Goal: Task Accomplishment & Management: Manage account settings

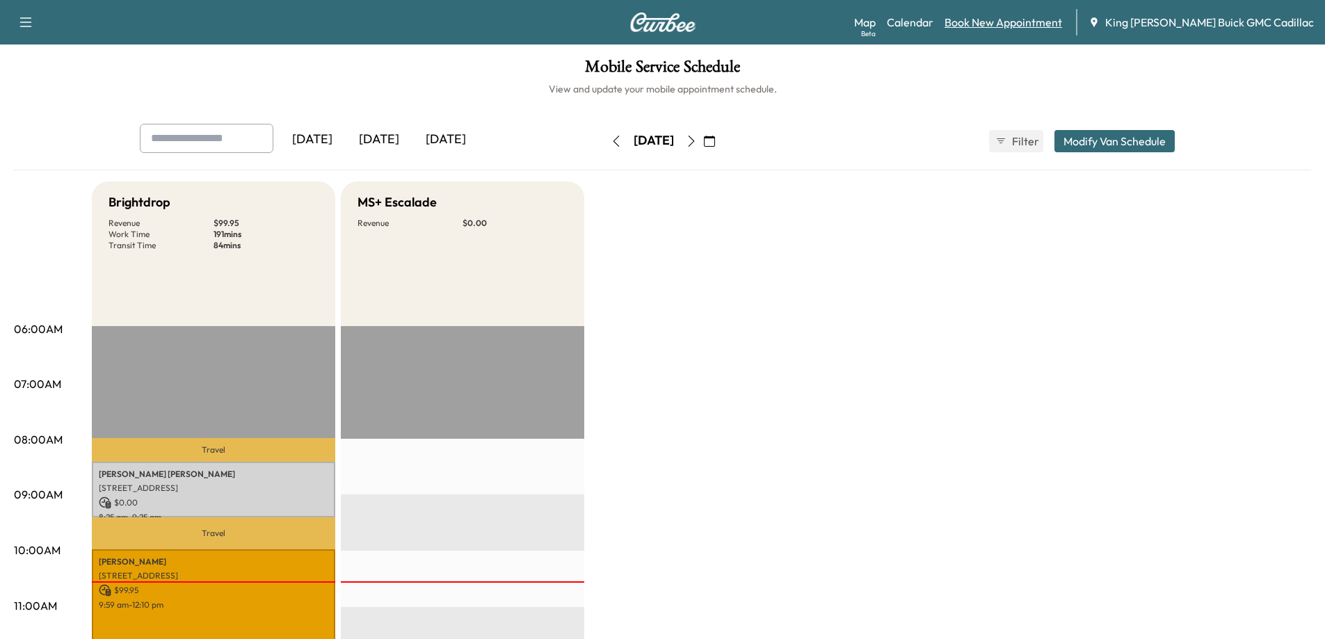
click at [1000, 25] on link "Book New Appointment" at bounding box center [1004, 22] width 118 height 17
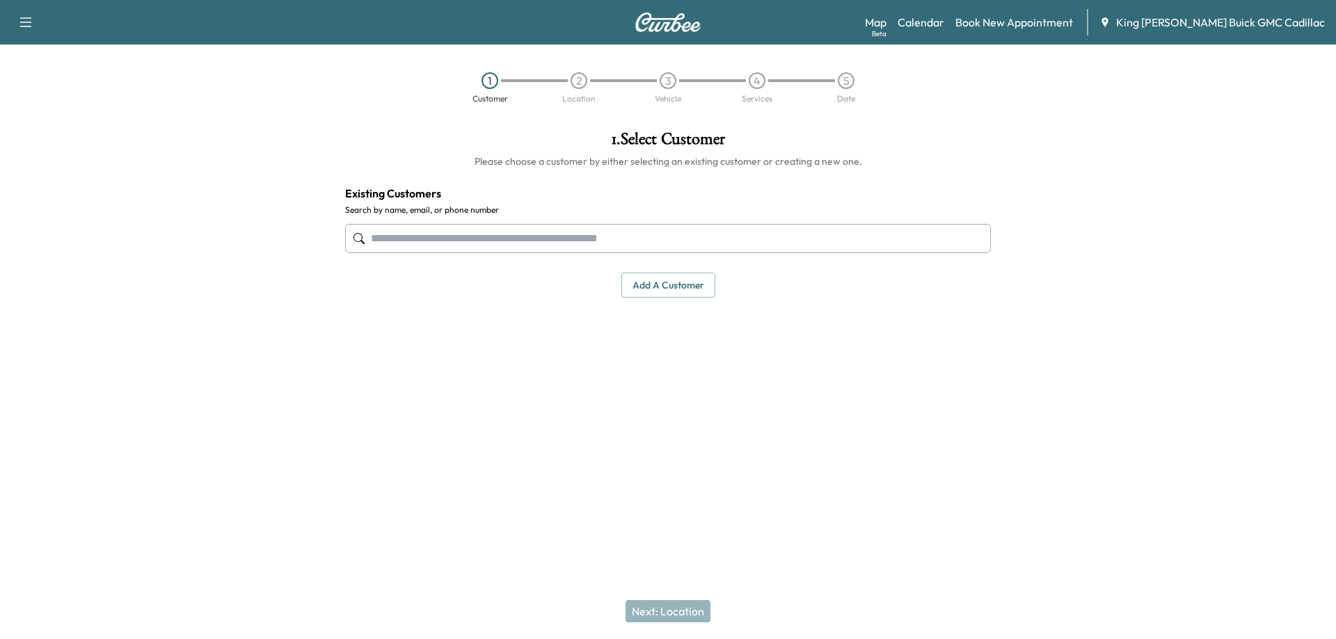
click at [488, 241] on input "text" at bounding box center [667, 238] width 645 height 29
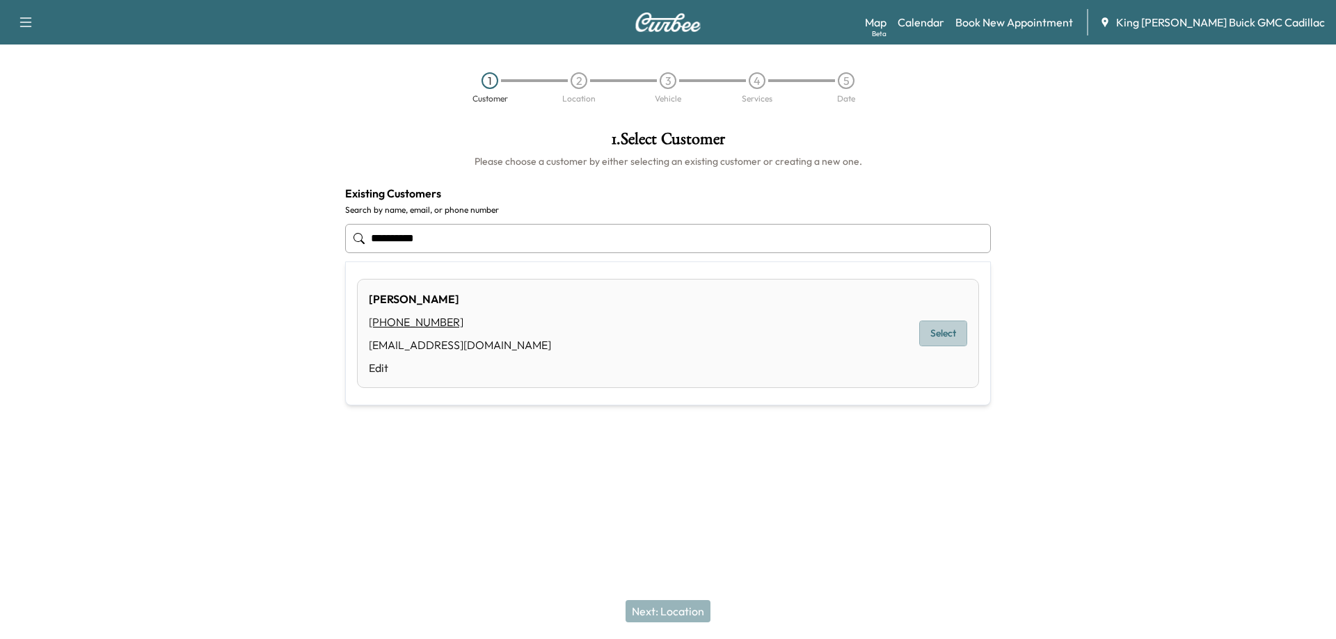
click at [927, 339] on button "Select" at bounding box center [943, 334] width 48 height 26
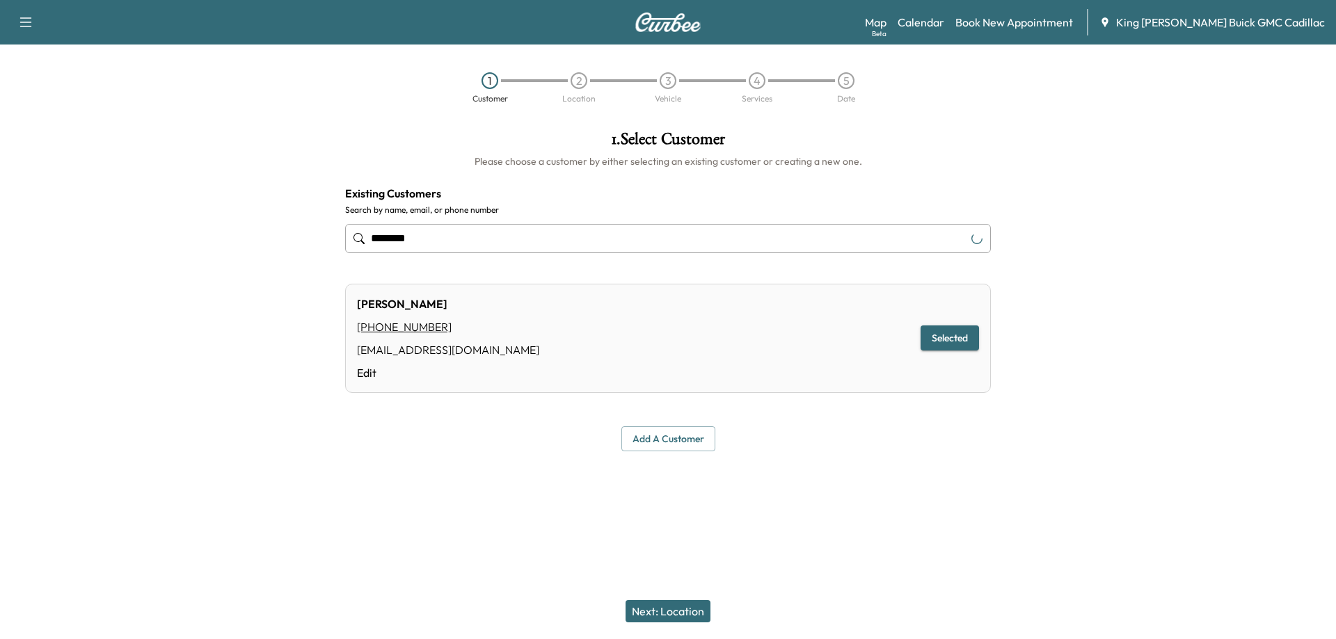
type input "*******"
click at [682, 618] on button "Next: Location" at bounding box center [667, 611] width 85 height 22
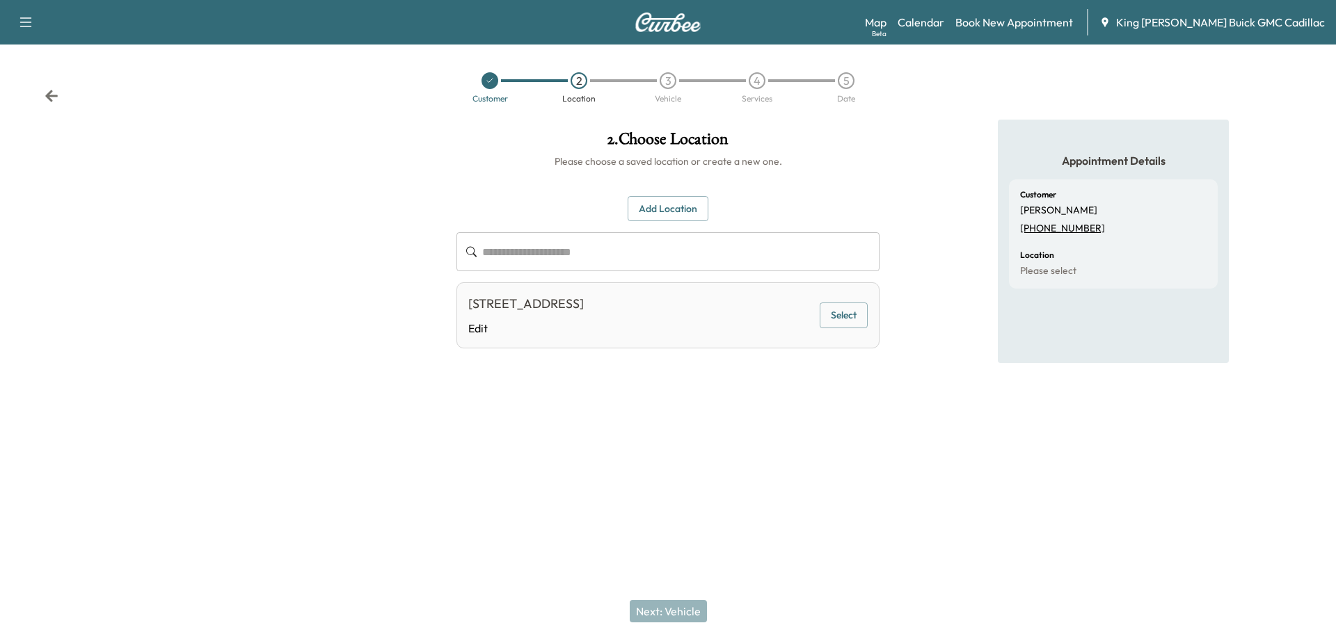
click at [855, 317] on button "Select" at bounding box center [843, 316] width 48 height 26
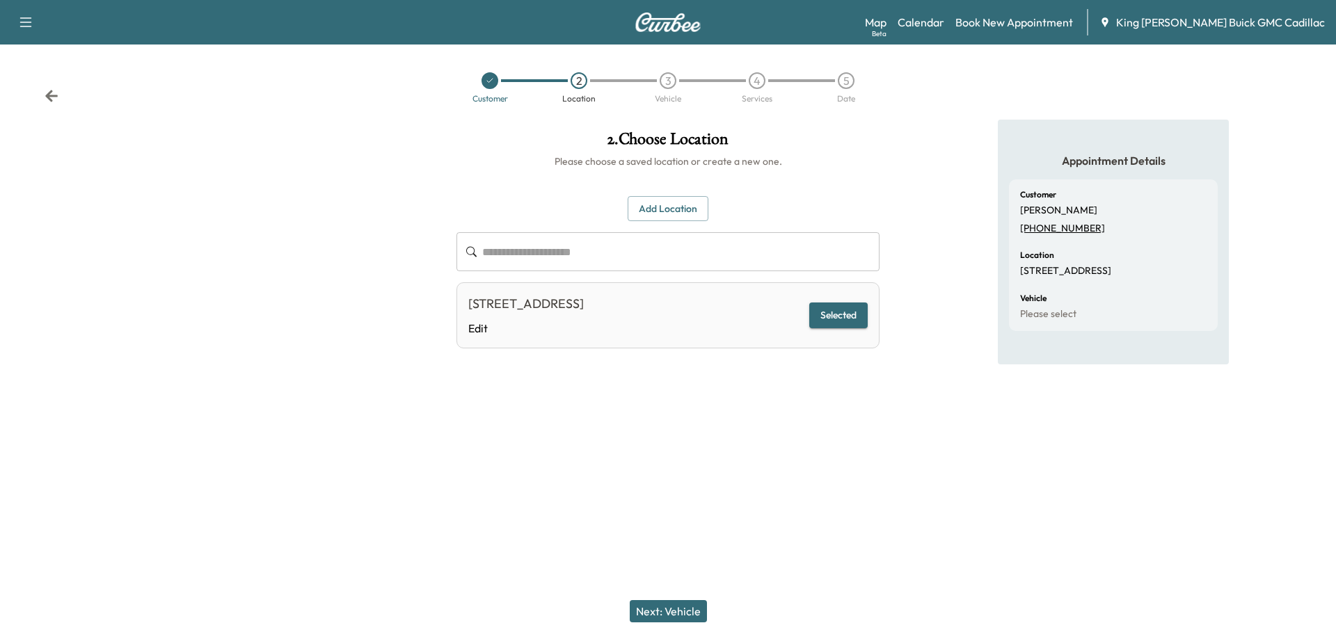
click at [686, 622] on div "Next: Vehicle" at bounding box center [668, 612] width 1336 height 56
drag, startPoint x: 680, startPoint y: 618, endPoint x: 705, endPoint y: 636, distance: 30.9
click at [680, 618] on button "Next: Vehicle" at bounding box center [667, 611] width 77 height 22
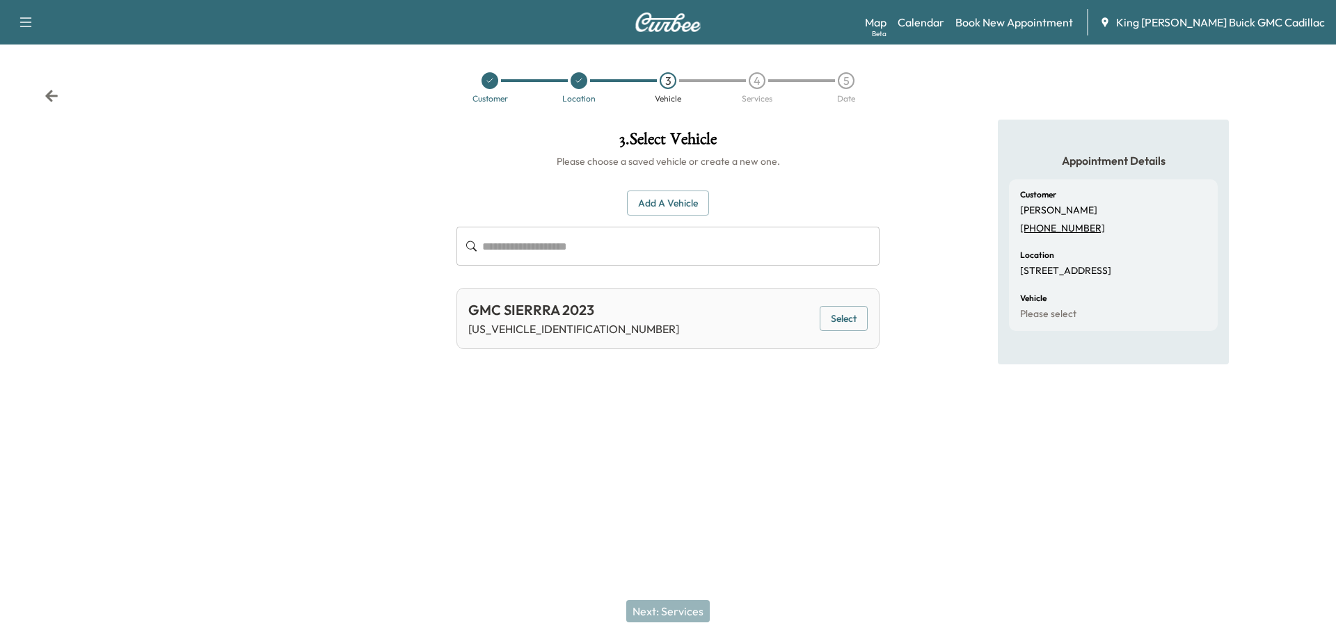
click at [863, 312] on button "Select" at bounding box center [843, 319] width 48 height 26
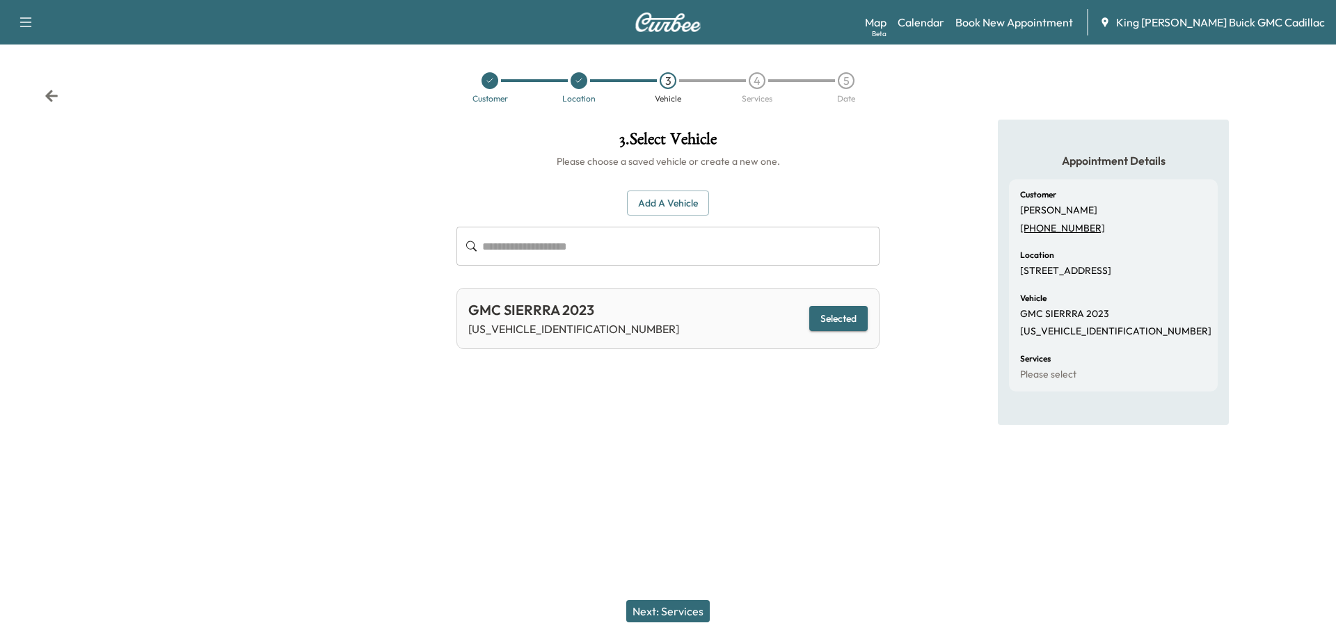
click at [667, 609] on button "Next: Services" at bounding box center [667, 611] width 83 height 22
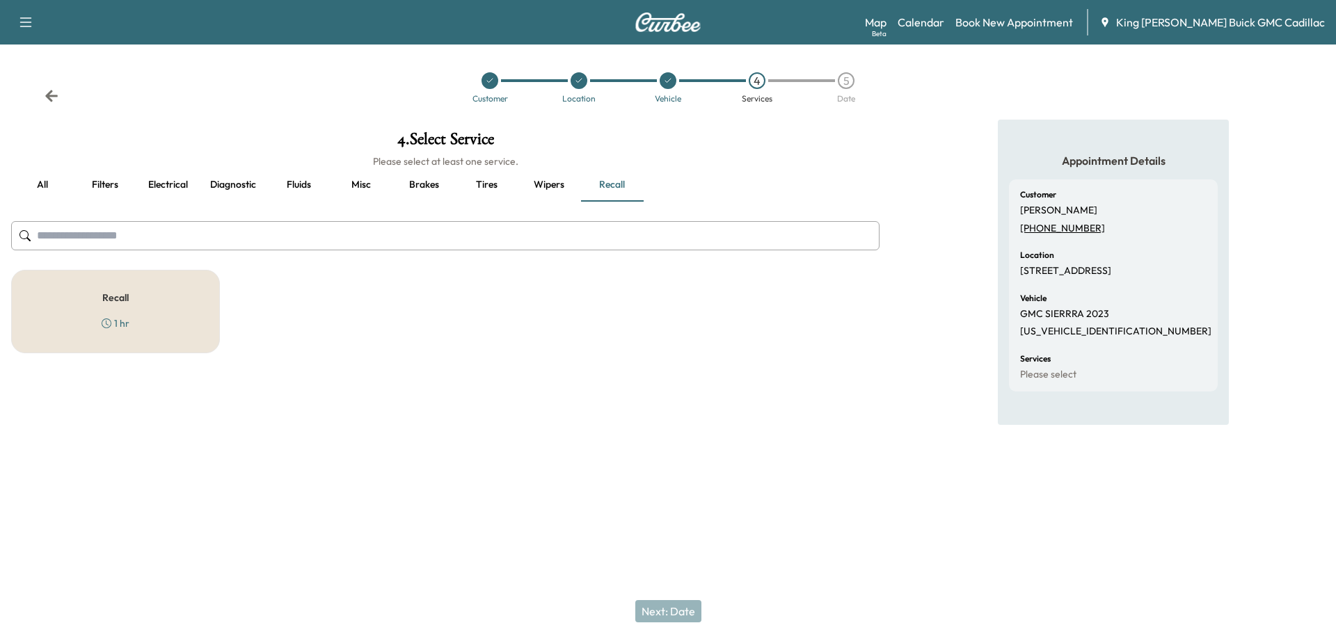
click at [43, 184] on button "all" at bounding box center [42, 184] width 63 height 33
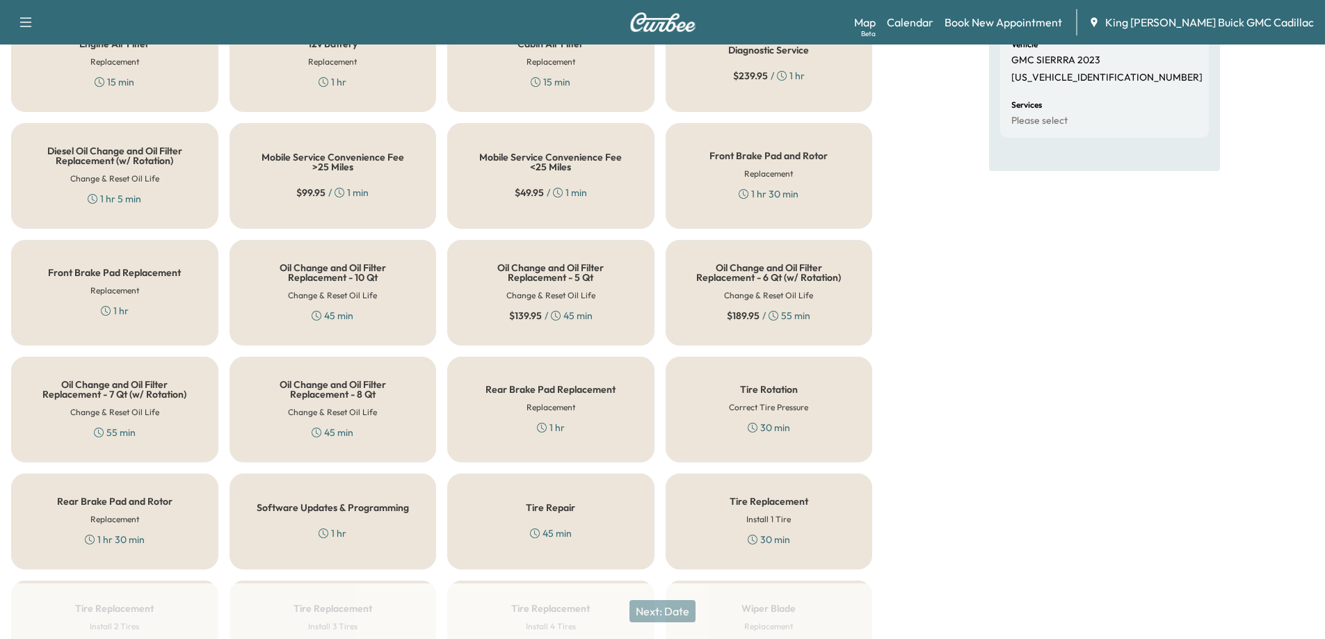
scroll to position [278, 0]
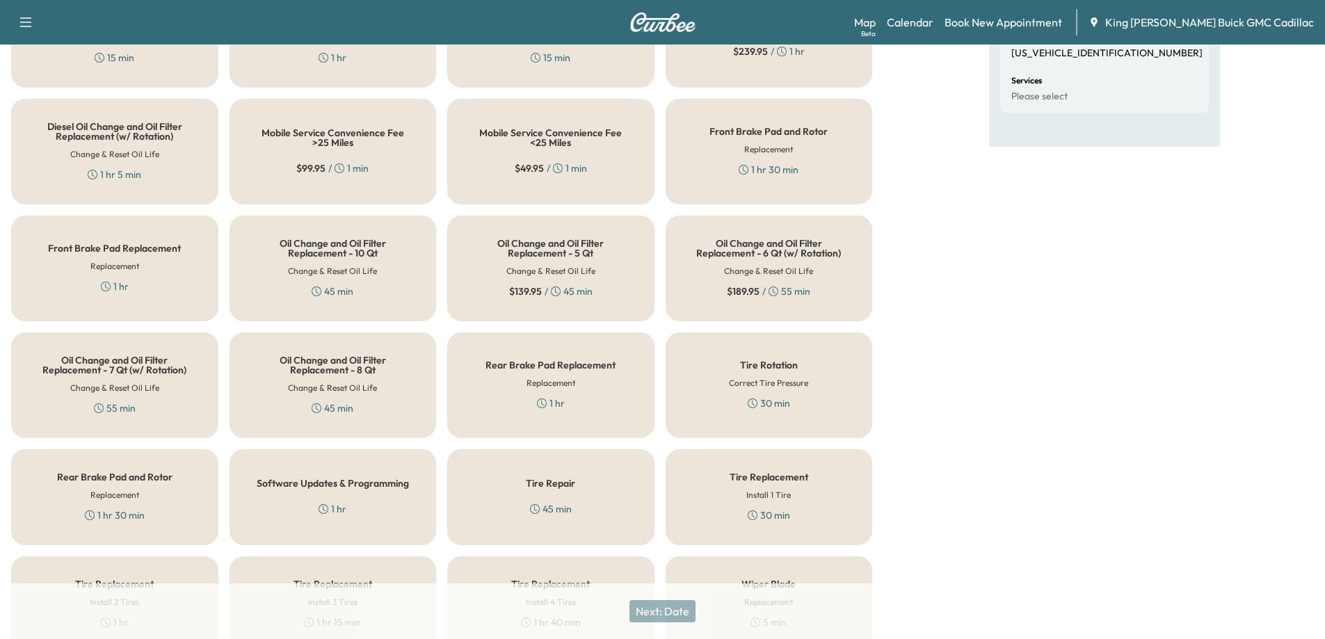
click at [170, 406] on div "Oil Change and Oil Filter Replacement - 7 Qt (w/ Rotation) Change & Reset Oil L…" at bounding box center [114, 385] width 207 height 106
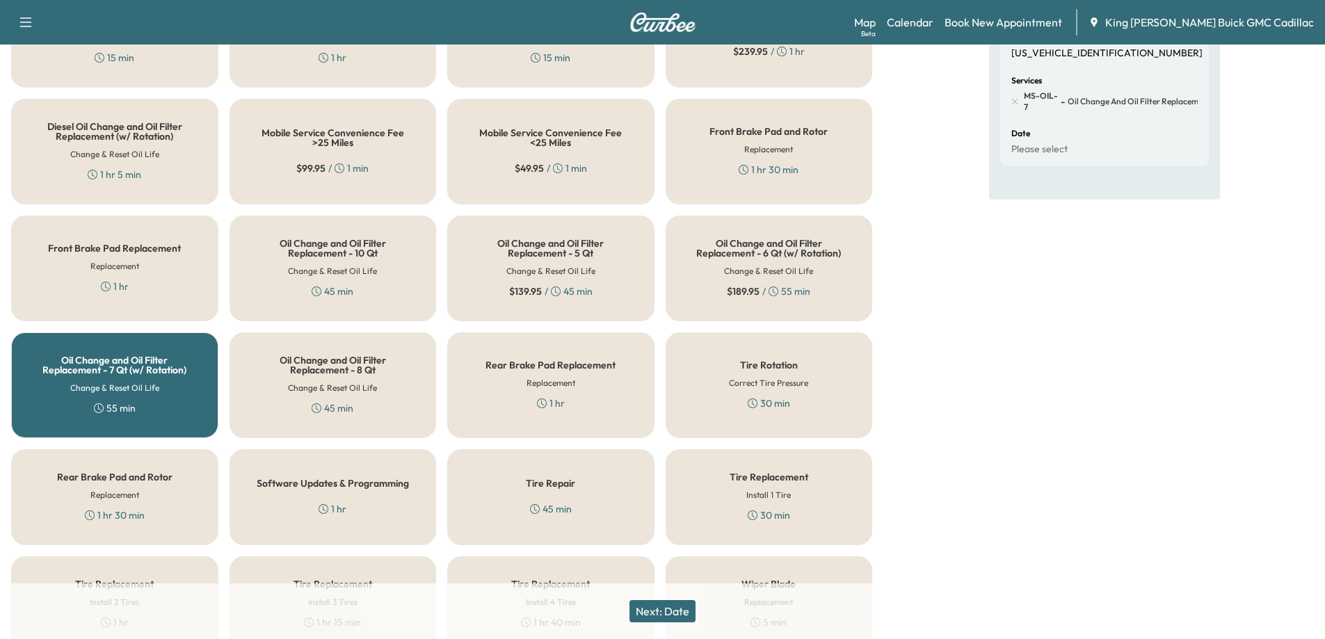
click at [651, 614] on button "Next: Date" at bounding box center [662, 611] width 66 height 22
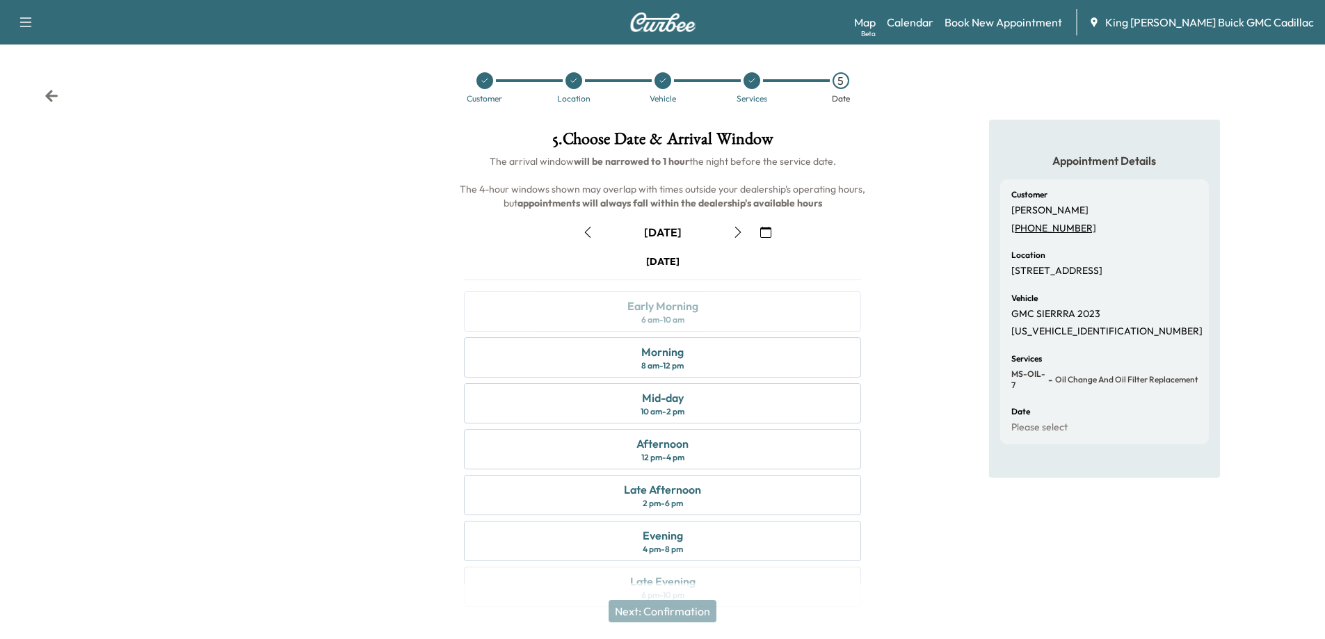
click at [736, 233] on icon "button" at bounding box center [737, 232] width 11 height 11
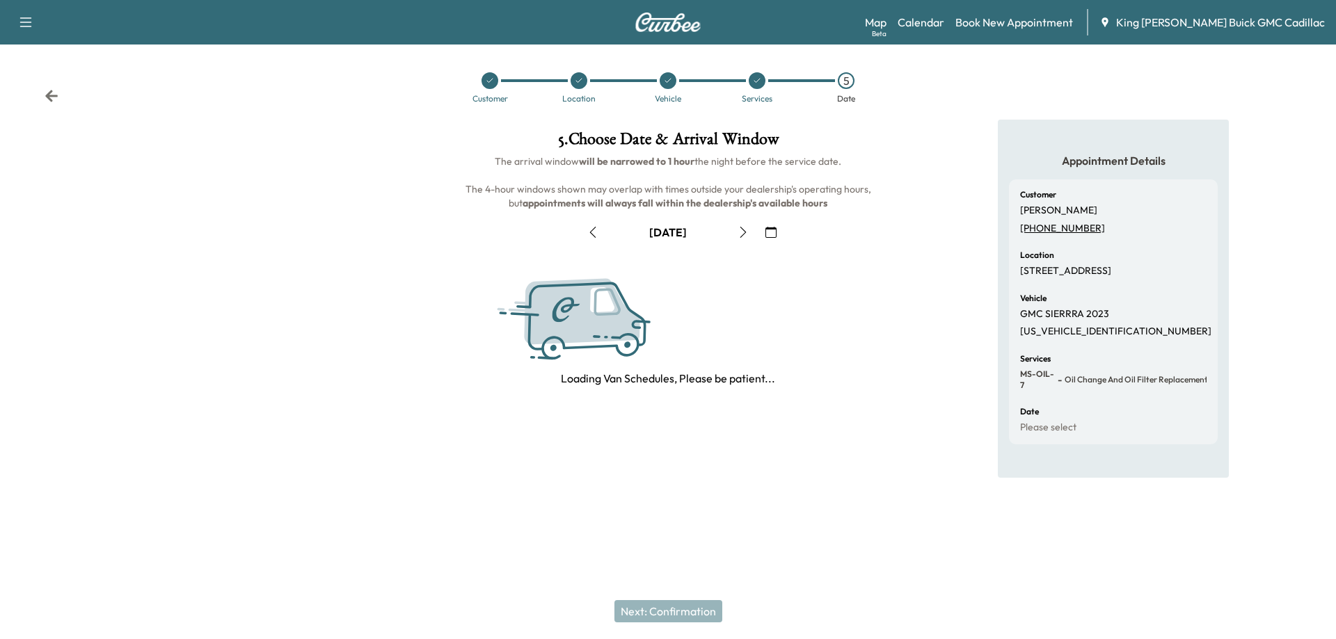
click at [736, 233] on button "button" at bounding box center [743, 232] width 24 height 22
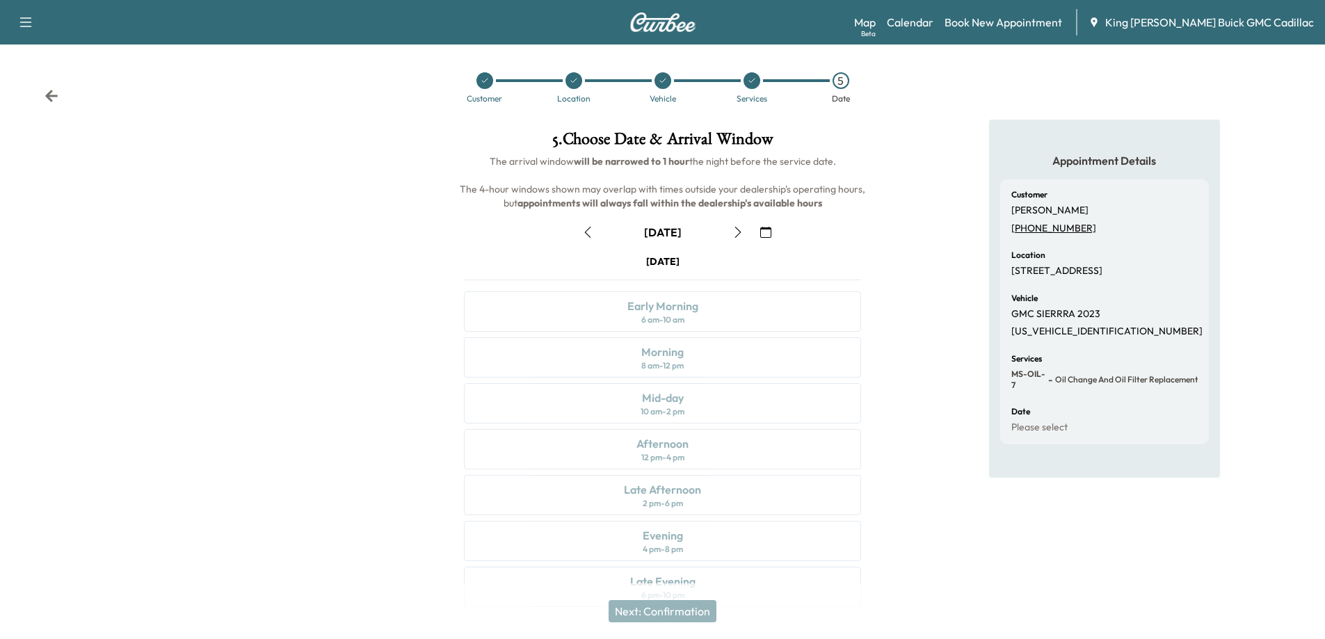
click at [736, 233] on icon "button" at bounding box center [737, 232] width 11 height 11
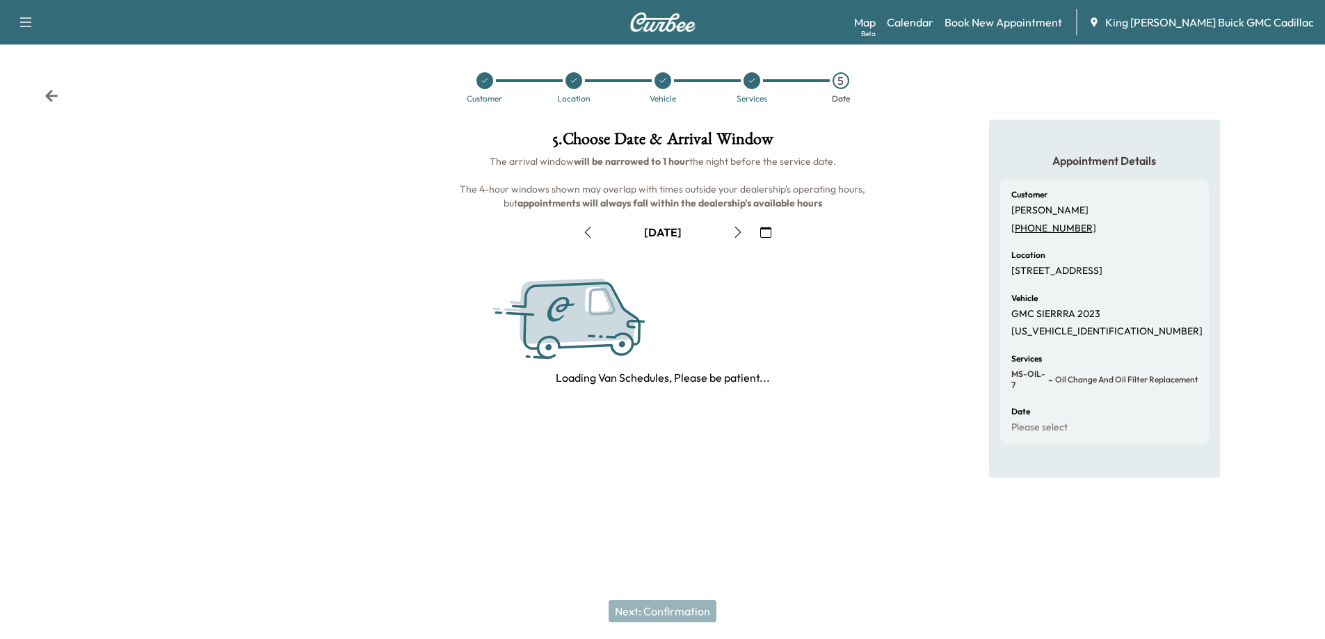
click at [736, 233] on icon "button" at bounding box center [737, 232] width 11 height 11
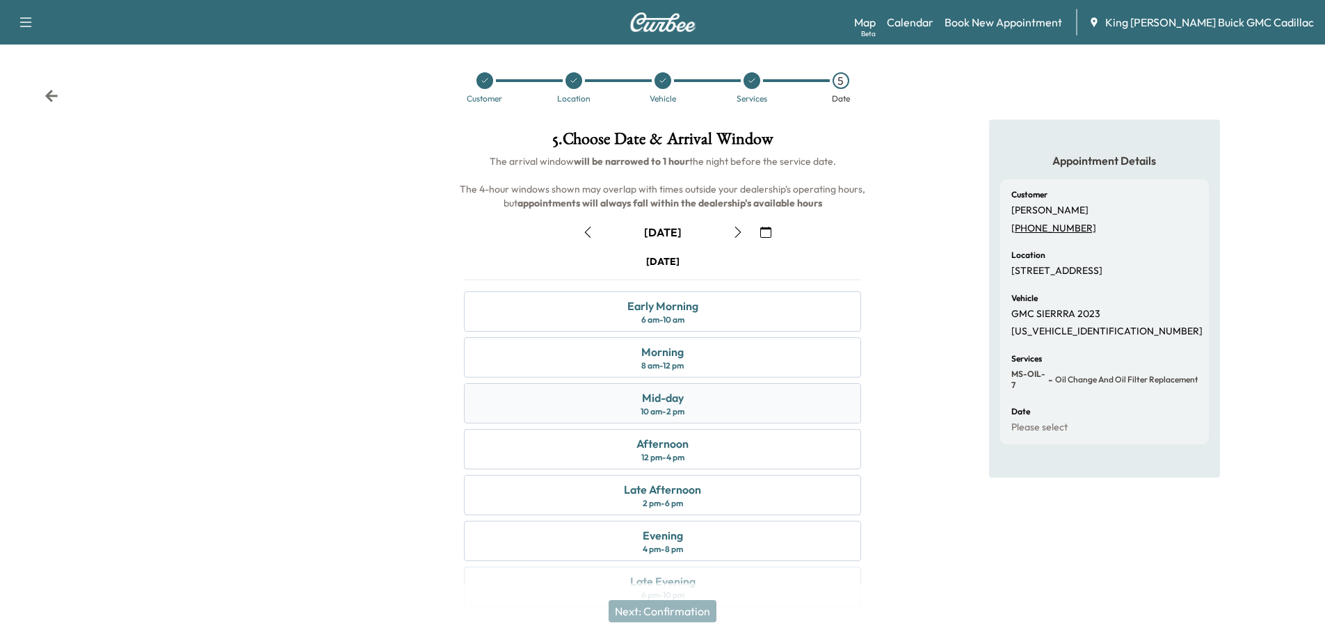
click at [705, 412] on div "Mid-day 10 am - 2 pm" at bounding box center [662, 403] width 397 height 40
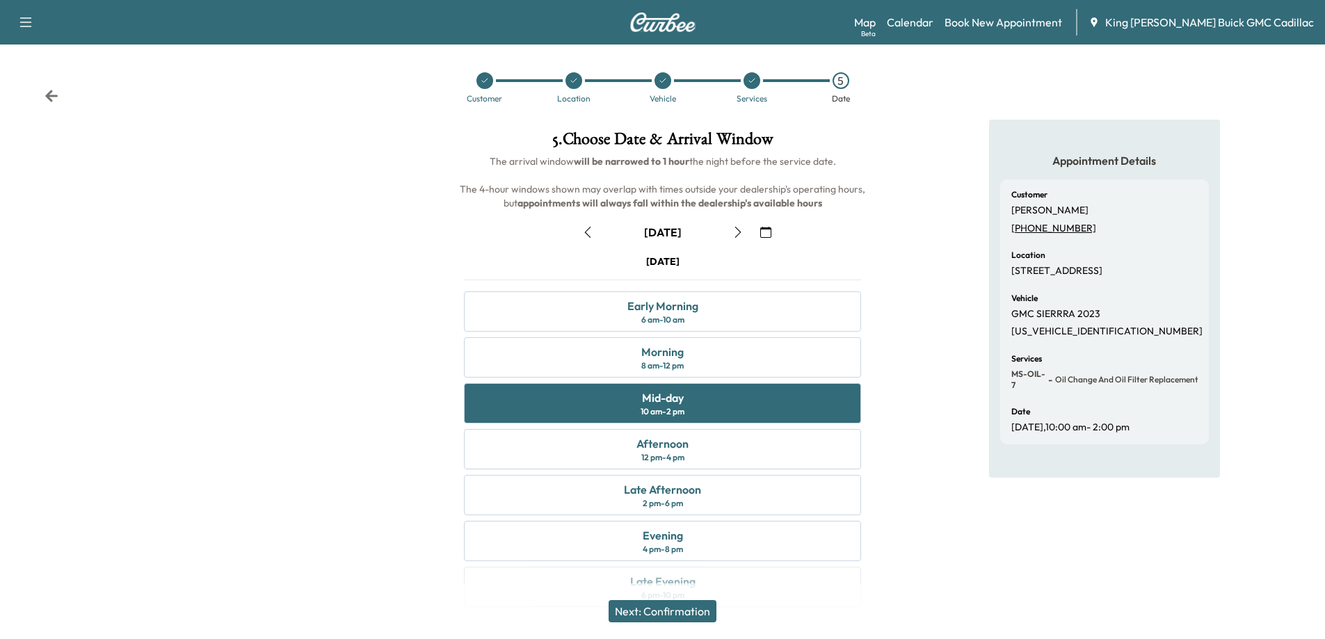
click at [699, 602] on button "Next: Confirmation" at bounding box center [663, 611] width 108 height 22
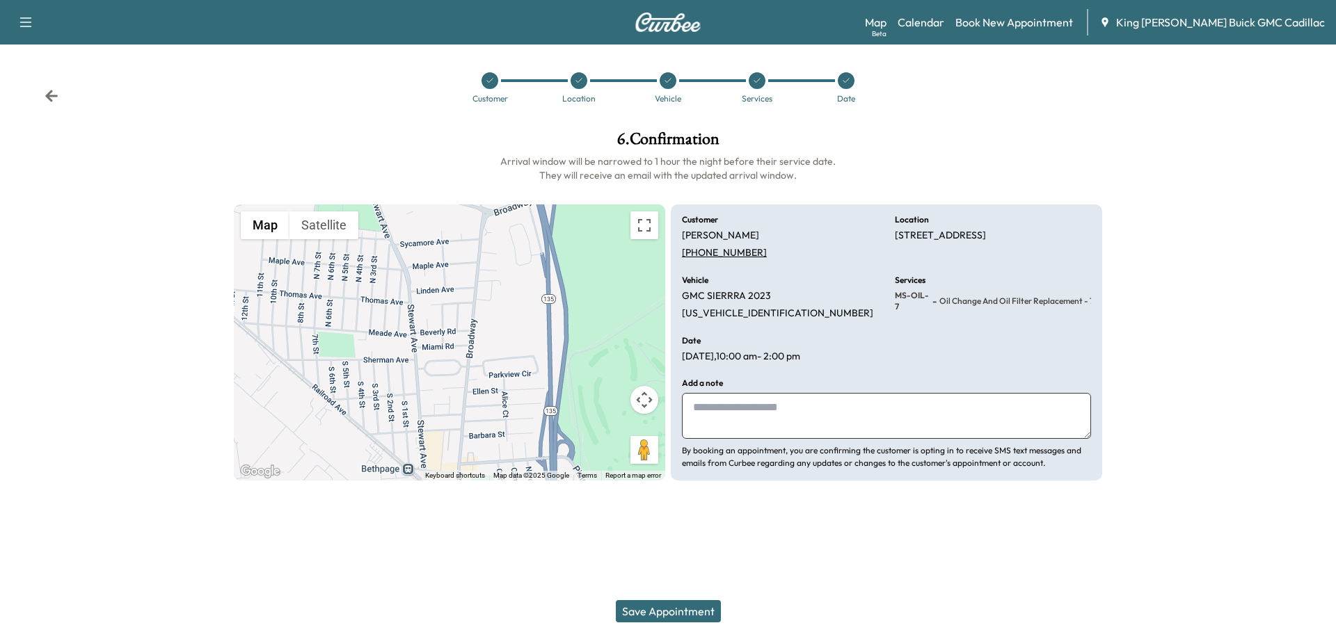
click at [746, 415] on textarea at bounding box center [886, 416] width 409 height 46
type textarea "**********"
click at [696, 604] on button "Save Appointment" at bounding box center [668, 611] width 105 height 22
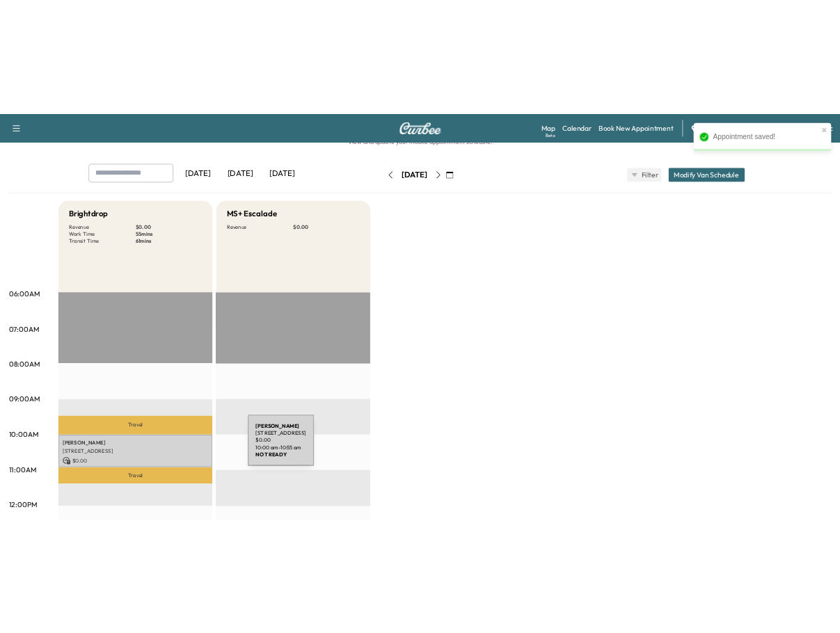
scroll to position [70, 0]
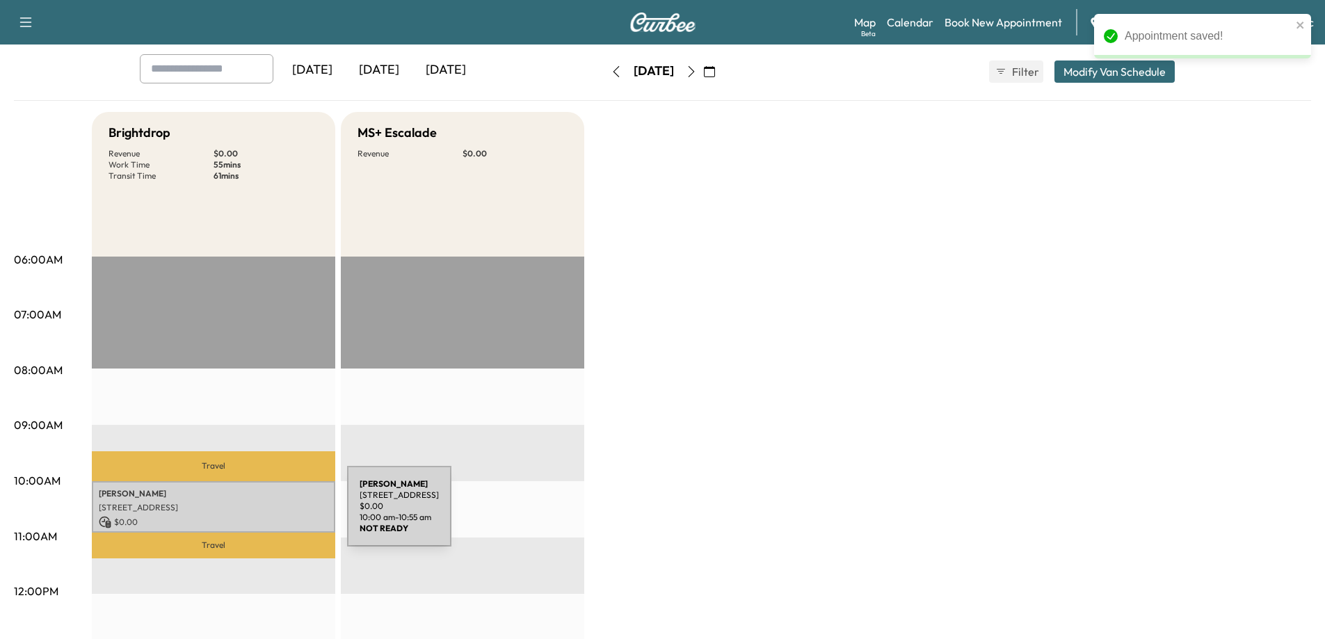
click at [243, 516] on p "$ 0.00" at bounding box center [214, 522] width 230 height 13
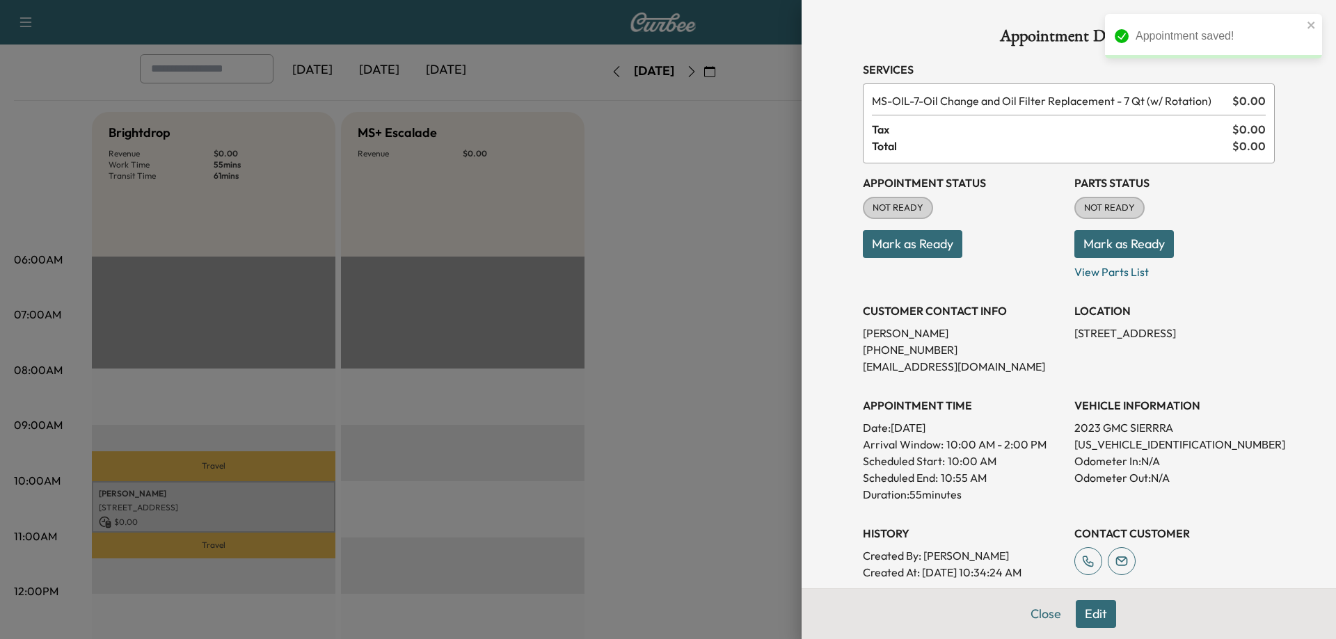
click at [915, 252] on button "Mark as Ready" at bounding box center [912, 244] width 99 height 28
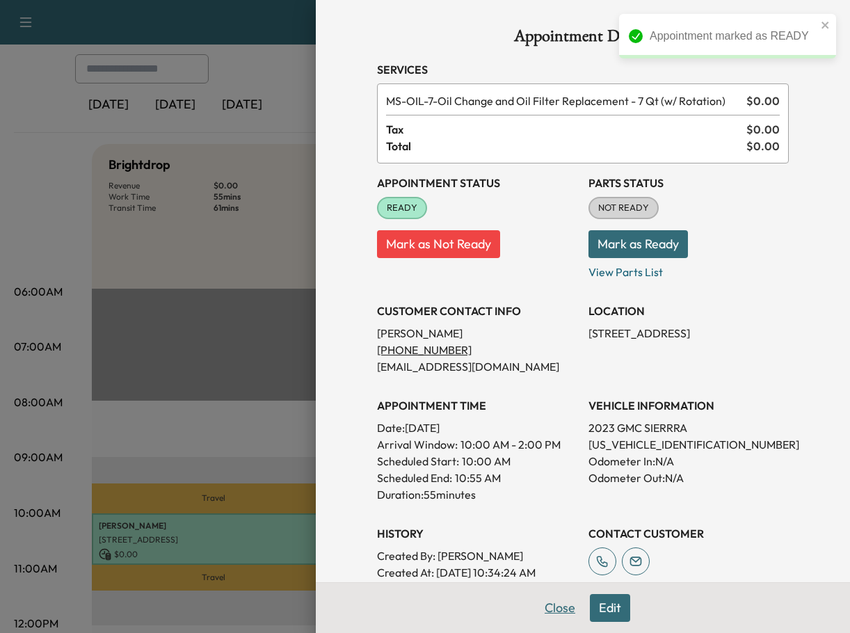
click at [566, 604] on button "Close" at bounding box center [560, 608] width 49 height 28
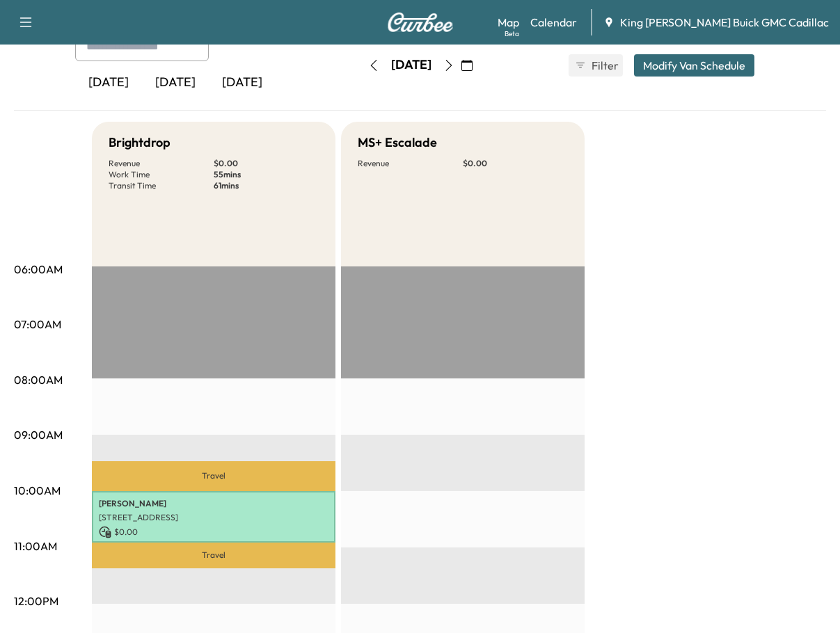
scroll to position [0, 0]
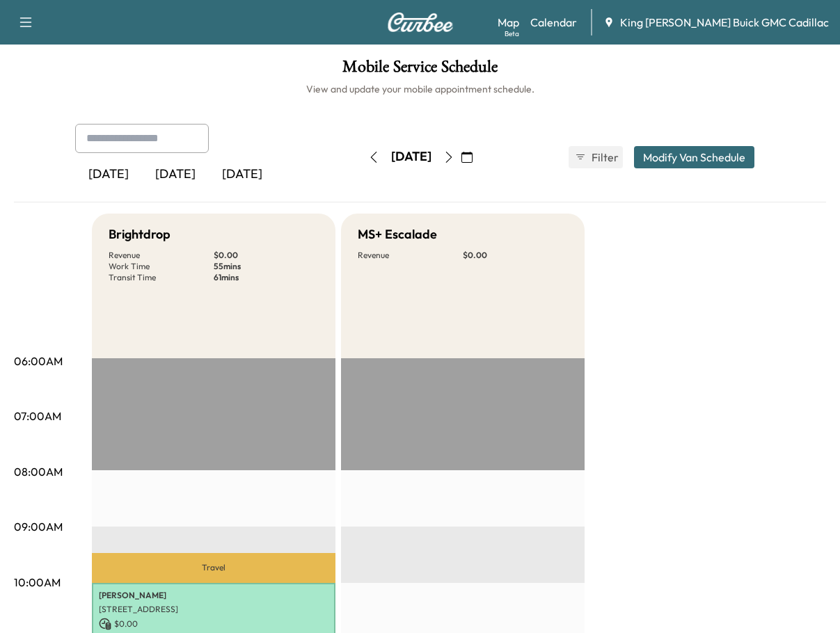
click at [170, 170] on div "[DATE]" at bounding box center [175, 175] width 67 height 32
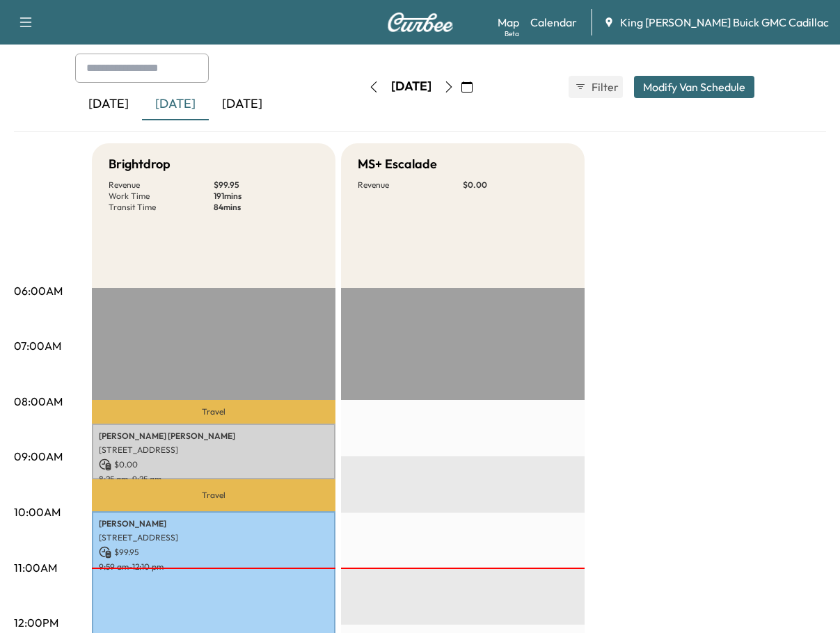
scroll to position [70, 0]
click at [460, 86] on button "button" at bounding box center [449, 88] width 24 height 22
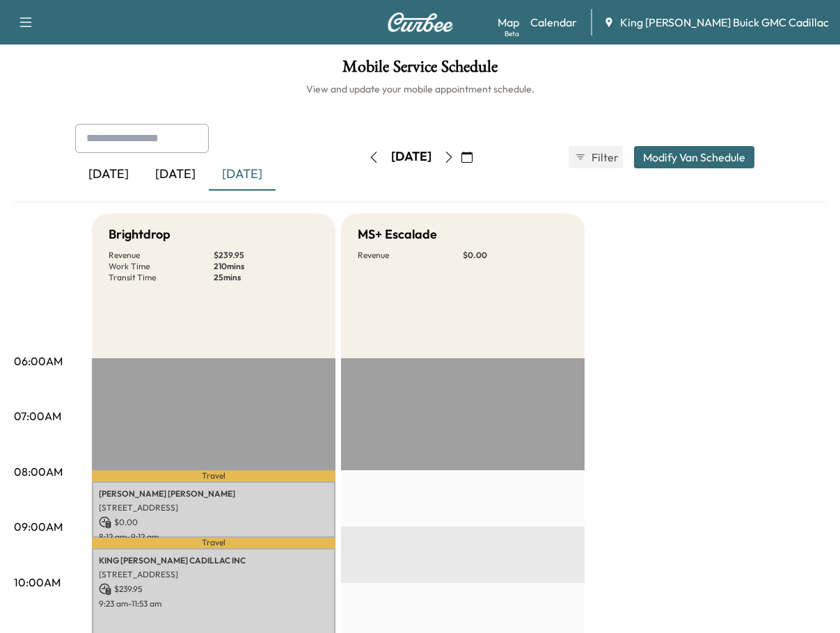
click at [460, 155] on button "button" at bounding box center [449, 157] width 24 height 22
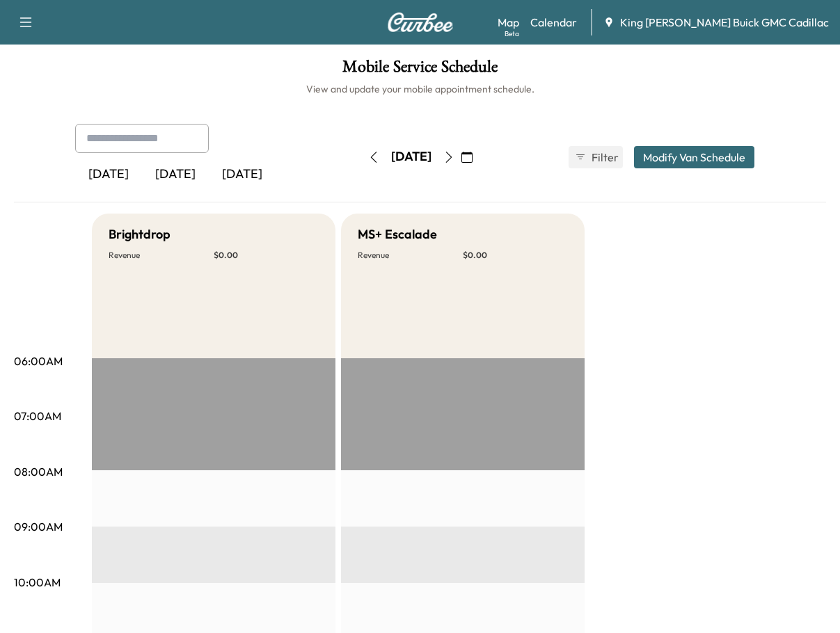
click at [454, 156] on icon "button" at bounding box center [448, 157] width 11 height 11
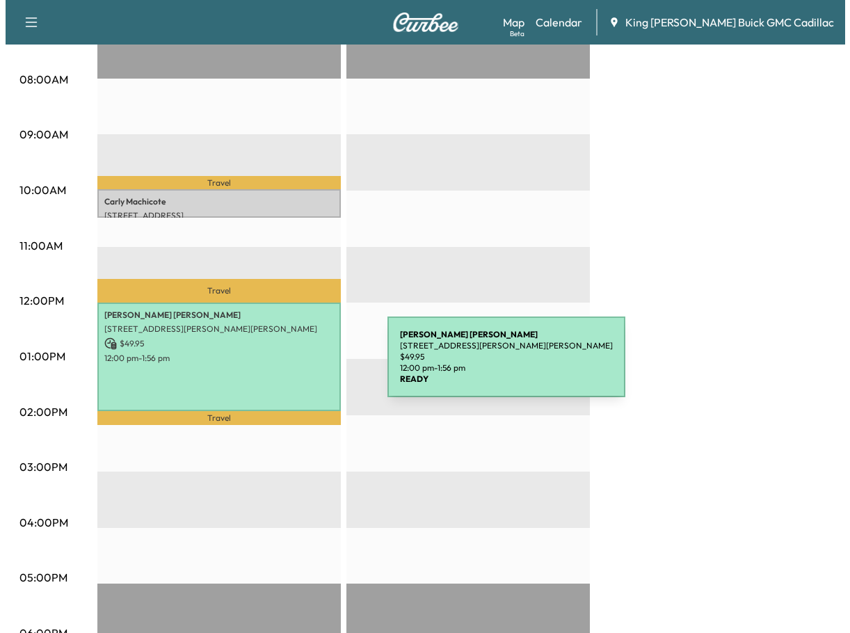
scroll to position [348, 0]
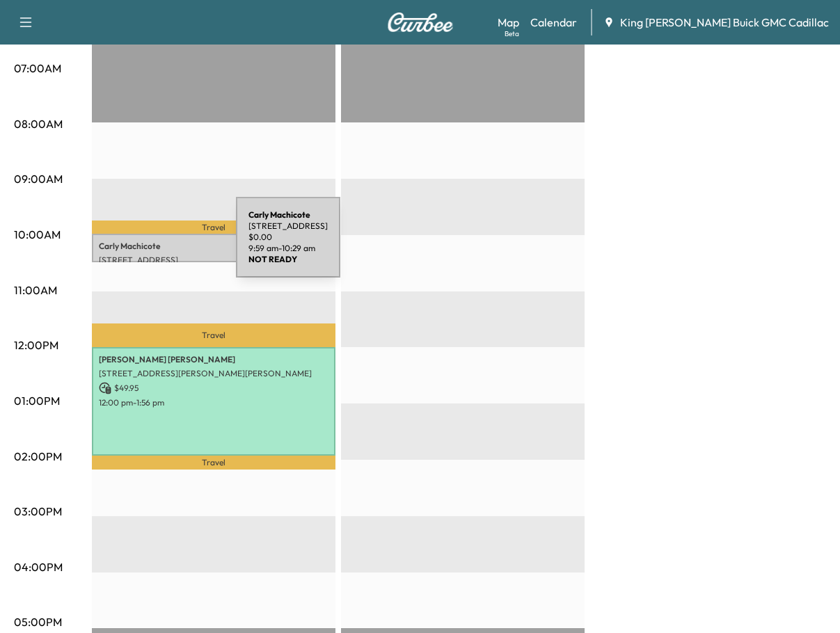
click at [131, 246] on p "[PERSON_NAME]" at bounding box center [214, 246] width 230 height 11
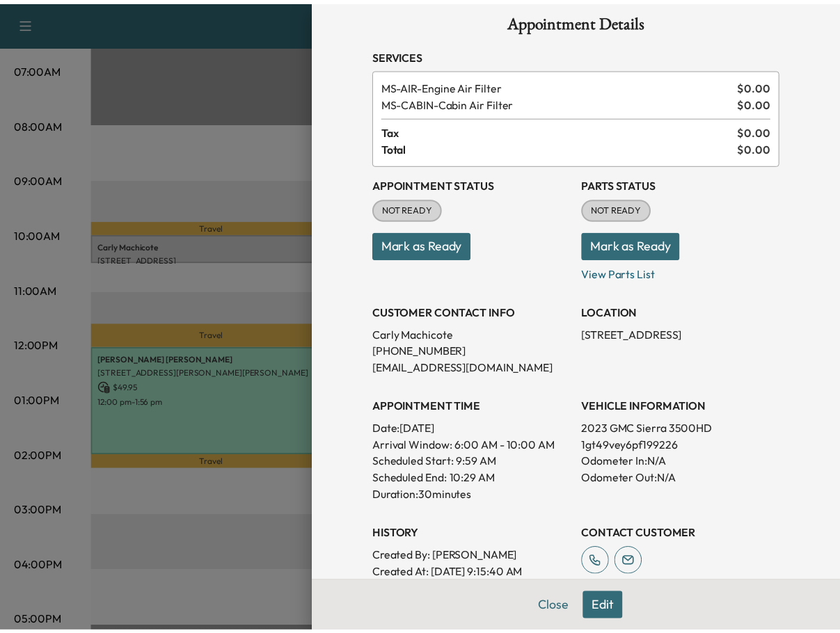
scroll to position [0, 0]
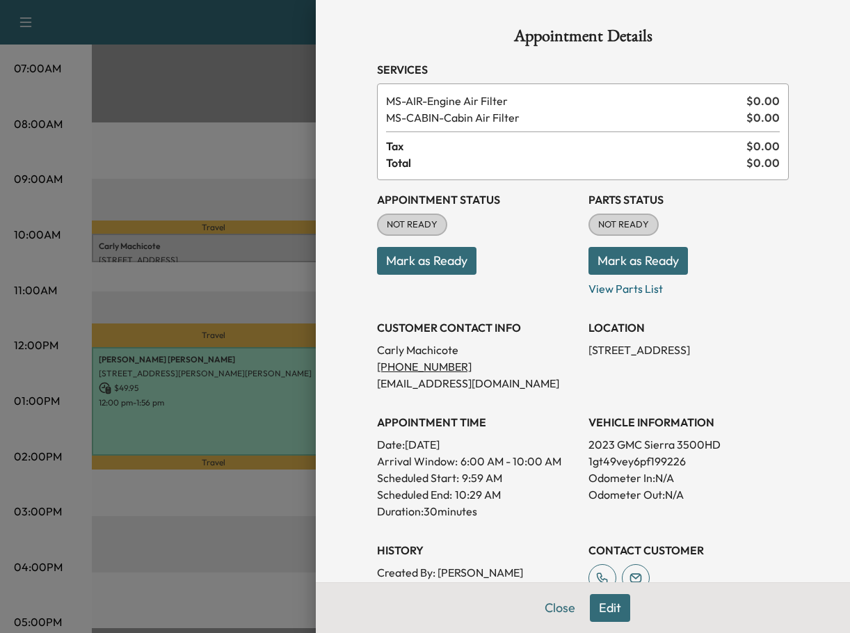
click at [609, 611] on button "Edit" at bounding box center [610, 608] width 40 height 28
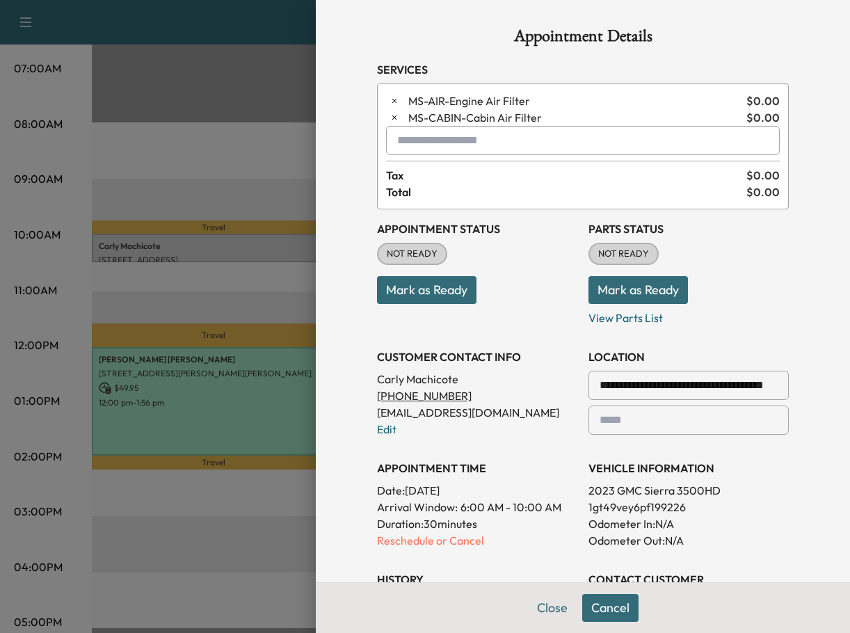
click at [607, 612] on button "Cancel" at bounding box center [610, 608] width 56 height 28
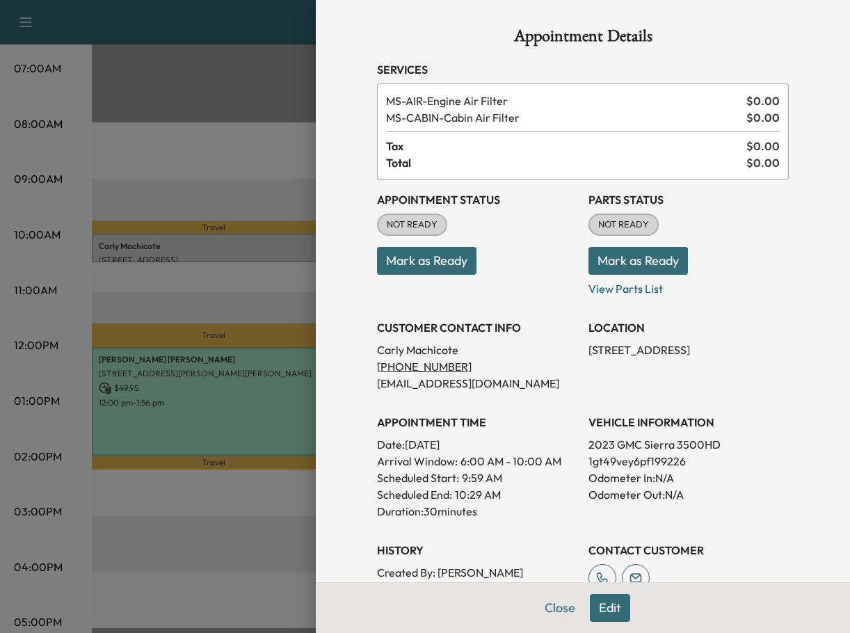
click at [598, 607] on button "Edit" at bounding box center [610, 608] width 40 height 28
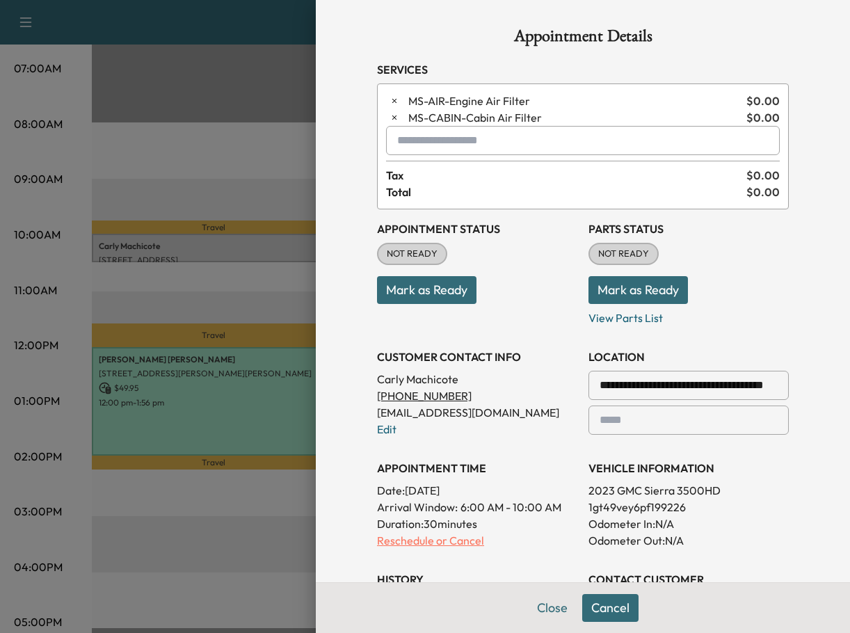
click at [457, 542] on p "Reschedule or Cancel" at bounding box center [477, 540] width 200 height 17
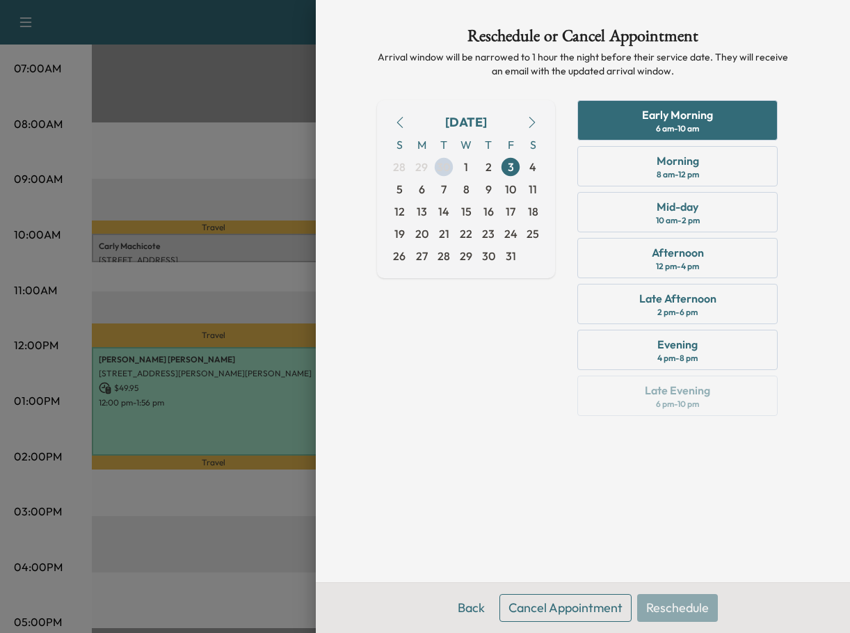
click at [563, 609] on button "Cancel Appointment" at bounding box center [565, 608] width 132 height 28
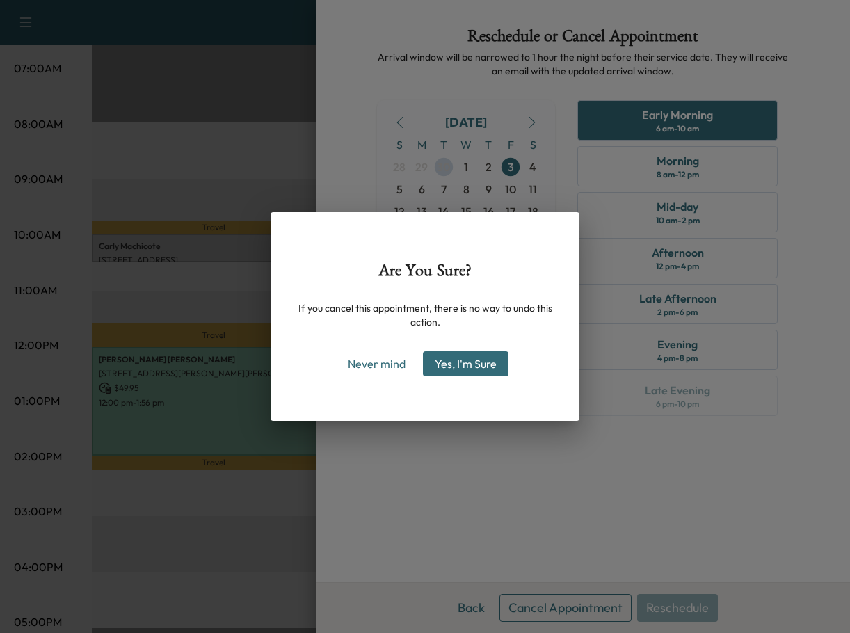
click at [439, 370] on button "Yes, I'm Sure" at bounding box center [466, 363] width 86 height 25
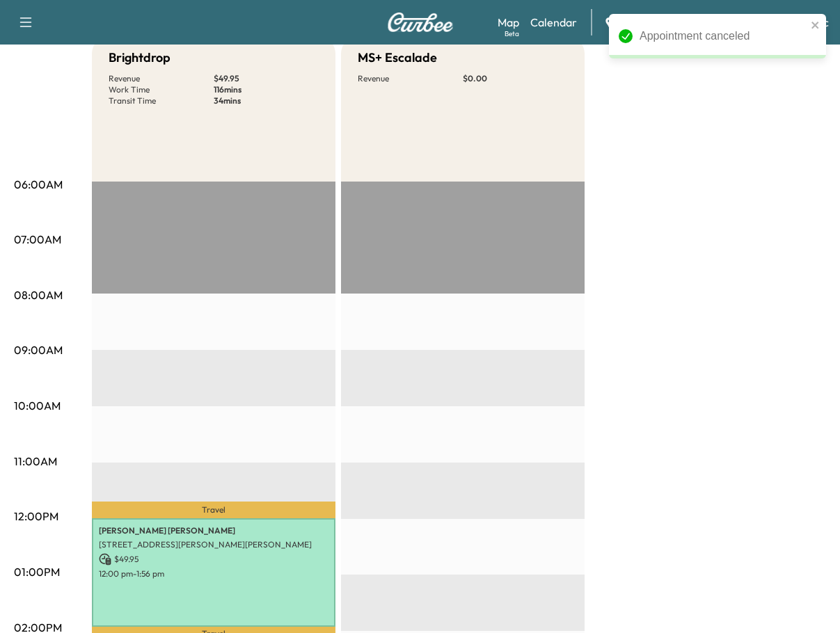
scroll to position [70, 0]
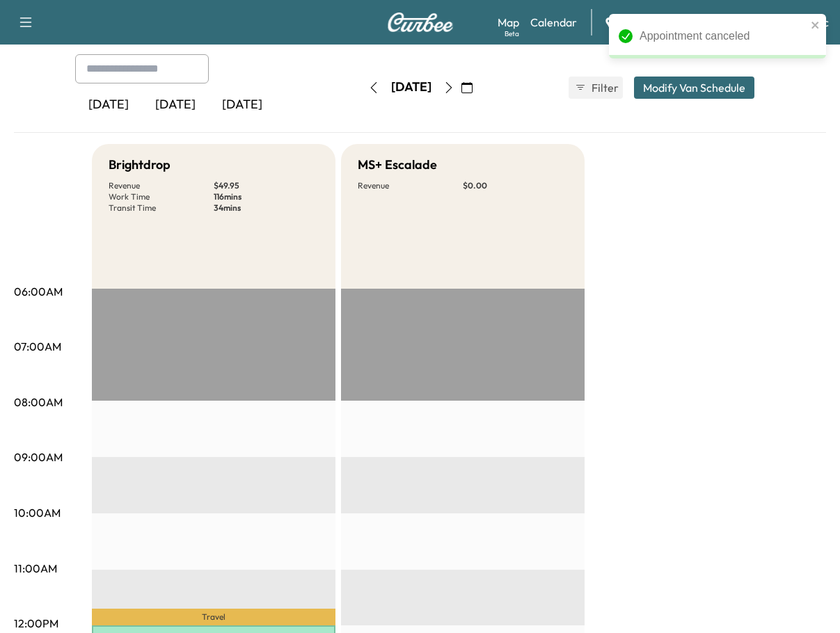
click at [479, 88] on button "button" at bounding box center [467, 88] width 24 height 22
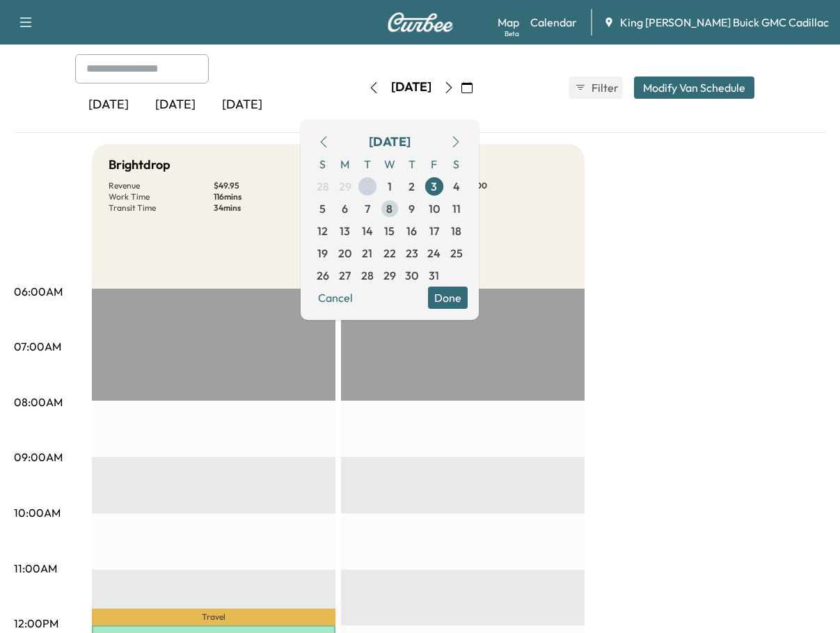
click at [392, 202] on span "8" at bounding box center [389, 208] width 6 height 17
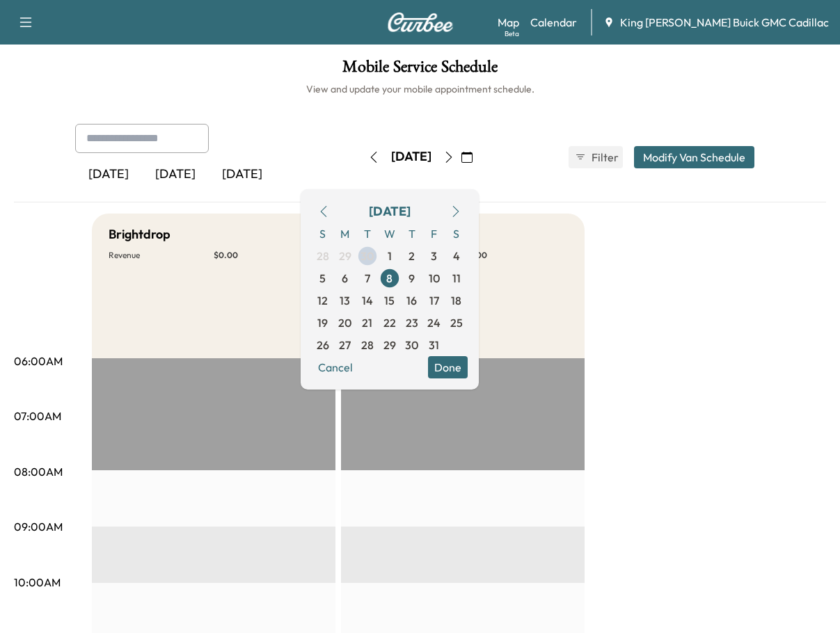
click at [378, 275] on span "7" at bounding box center [367, 278] width 22 height 22
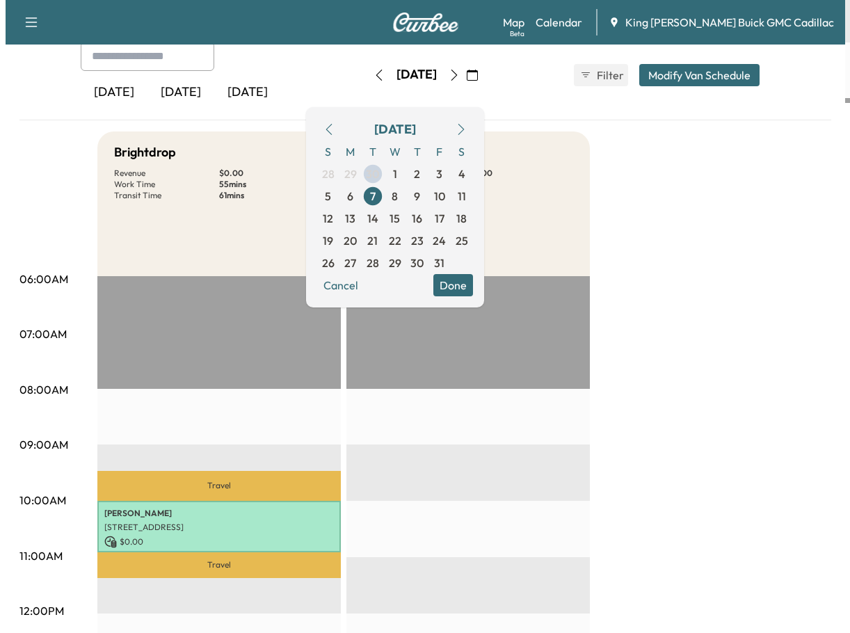
scroll to position [209, 0]
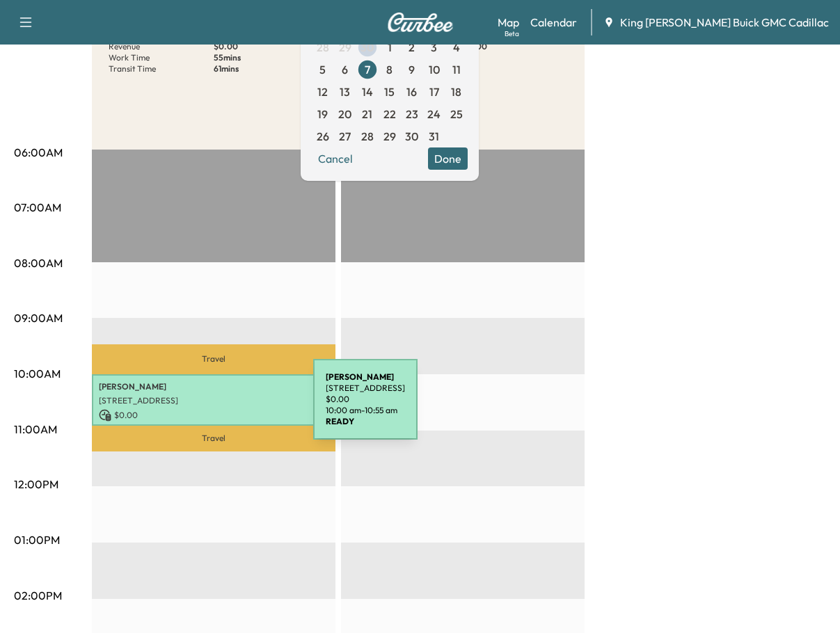
click at [209, 409] on p "$ 0.00" at bounding box center [214, 415] width 230 height 13
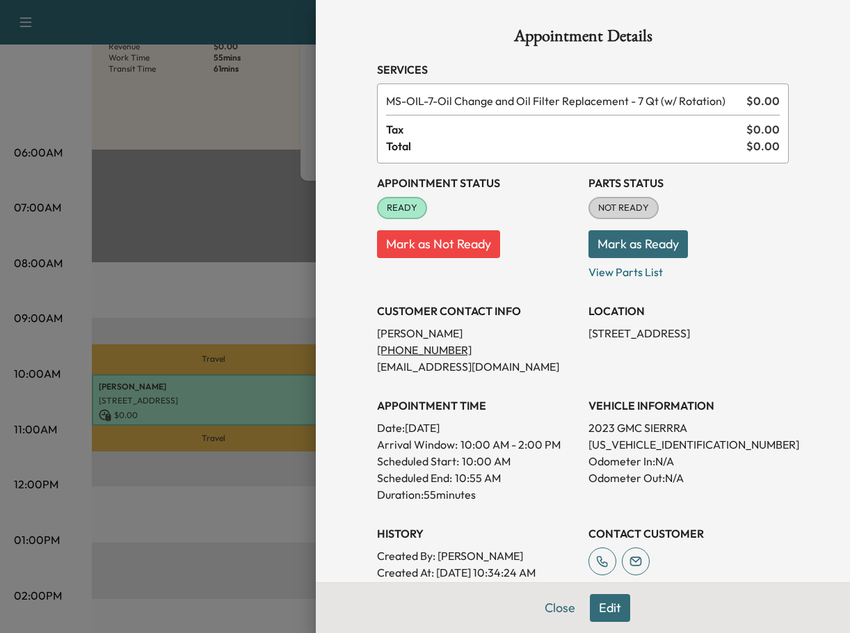
click at [594, 609] on div "Appointment Details Services MS-OIL-7 - Oil Change and Oil Filter Replacement -…" at bounding box center [582, 403] width 445 height 806
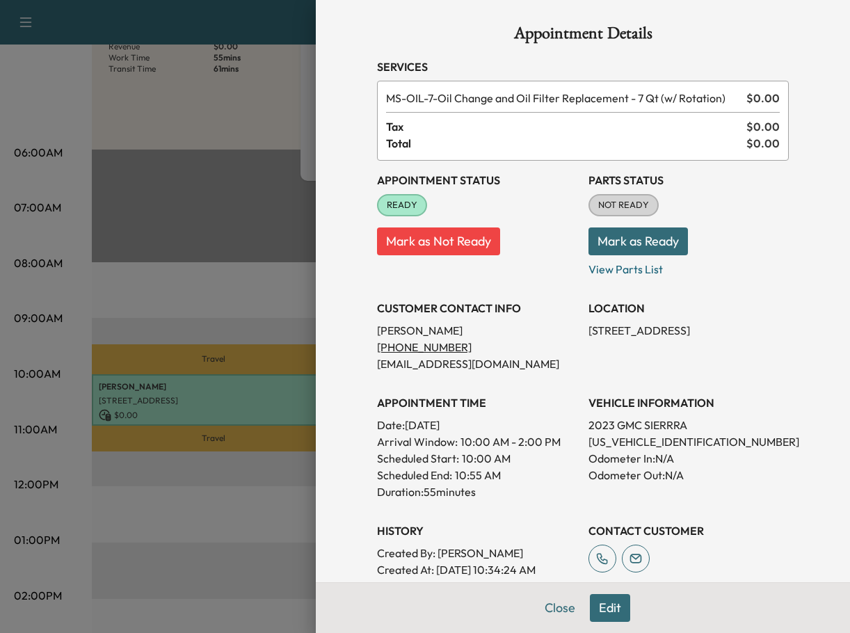
scroll to position [0, 0]
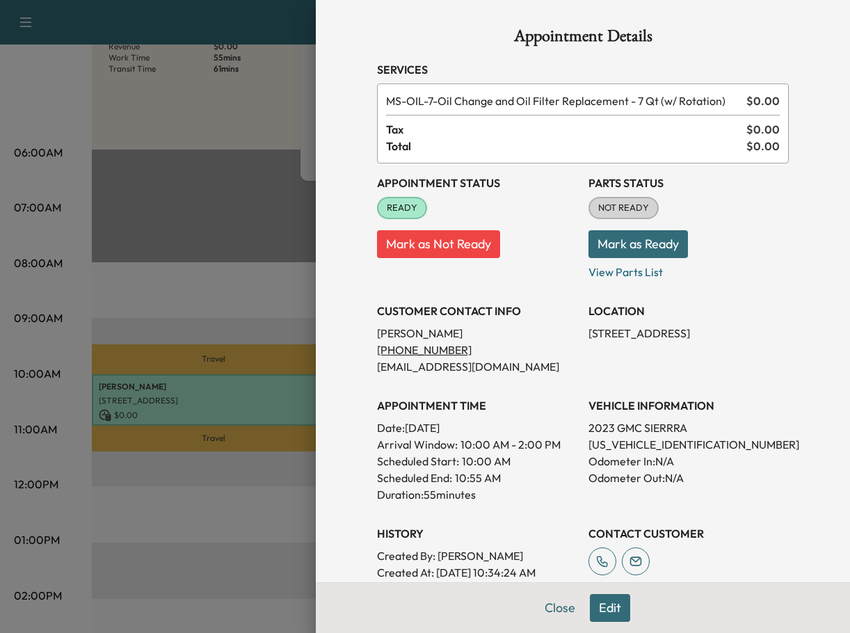
click at [427, 252] on button "Mark as Not Ready" at bounding box center [438, 244] width 123 height 28
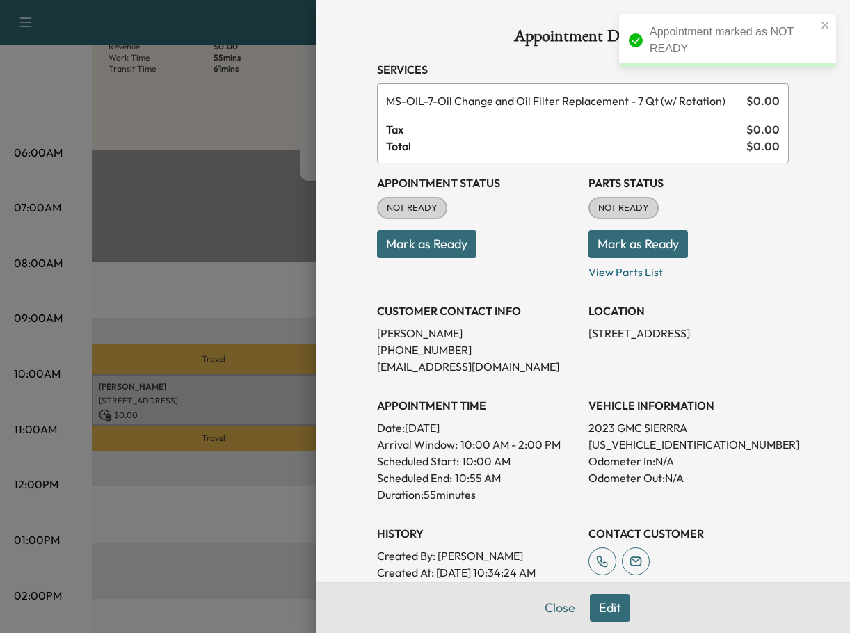
click at [594, 609] on button "Edit" at bounding box center [610, 608] width 40 height 28
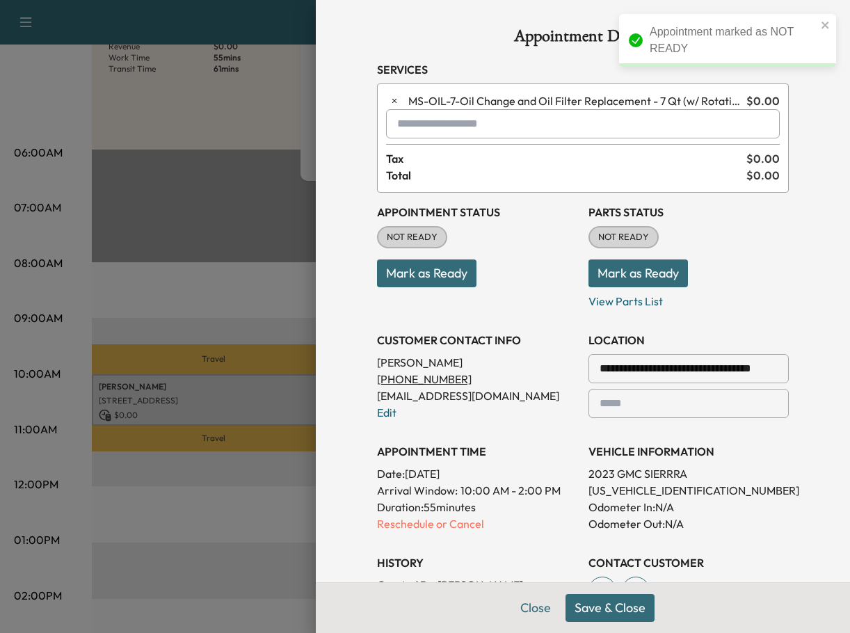
click at [442, 521] on p "Reschedule or Cancel" at bounding box center [477, 523] width 200 height 17
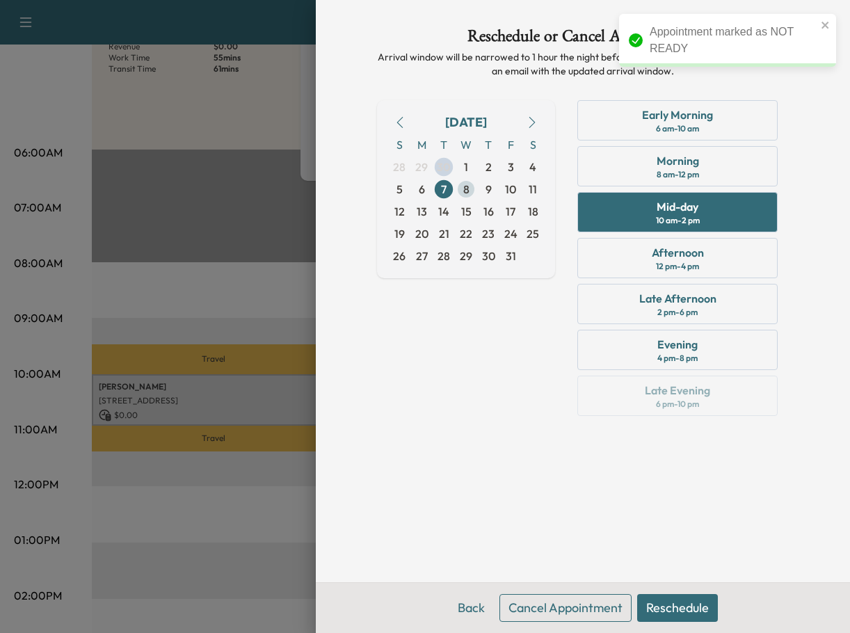
click at [464, 191] on span "8" at bounding box center [466, 189] width 6 height 17
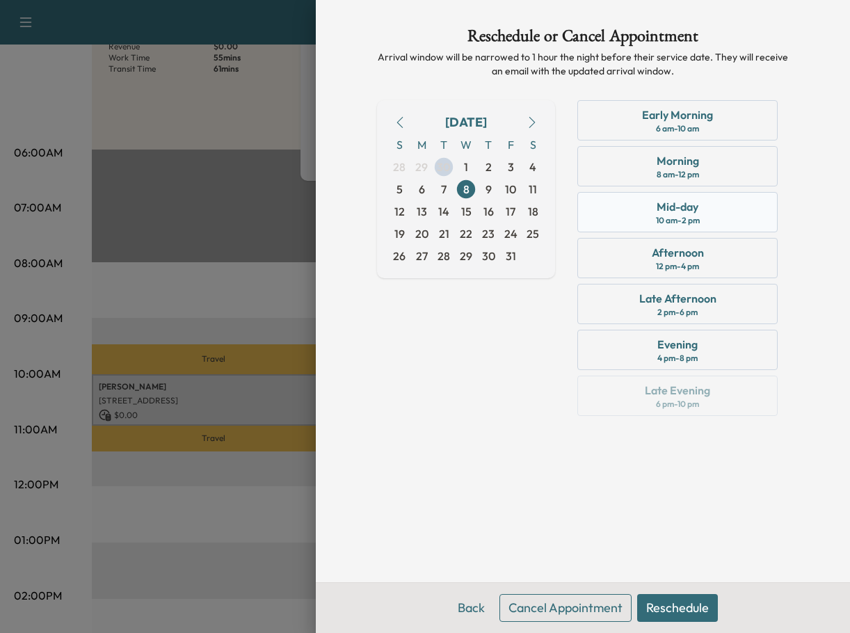
click at [661, 207] on div "Mid-day" at bounding box center [678, 206] width 42 height 17
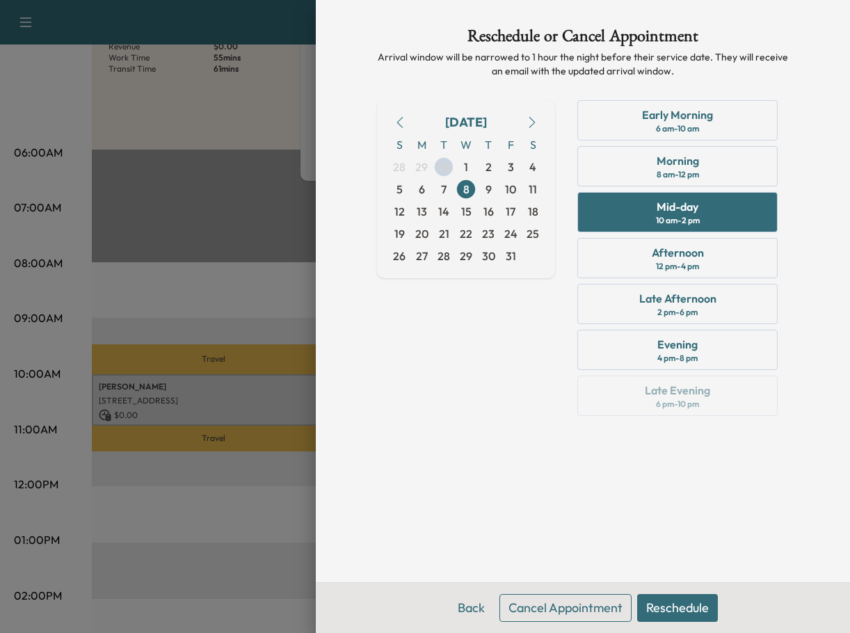
click at [657, 609] on button "Reschedule" at bounding box center [677, 608] width 81 height 28
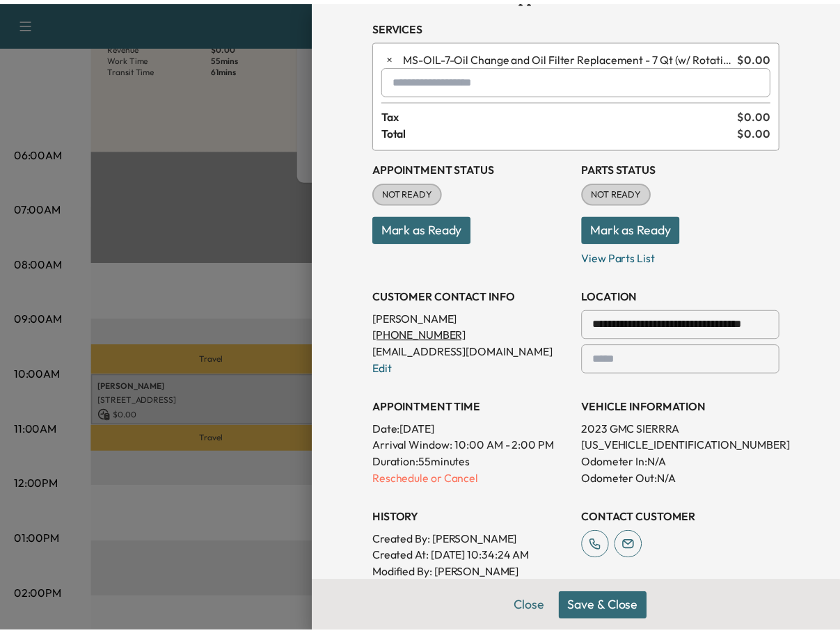
scroll to position [70, 0]
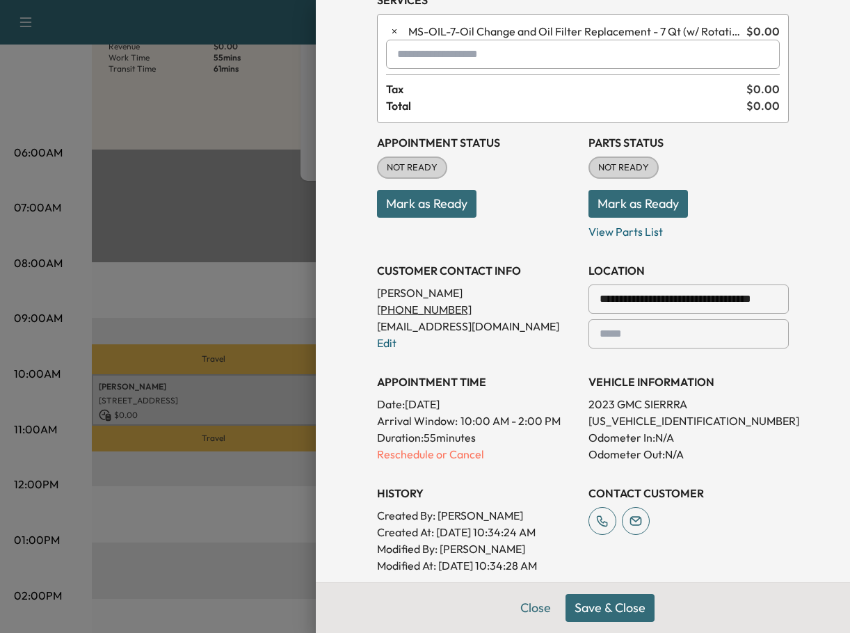
click at [620, 613] on button "Save & Close" at bounding box center [610, 608] width 89 height 28
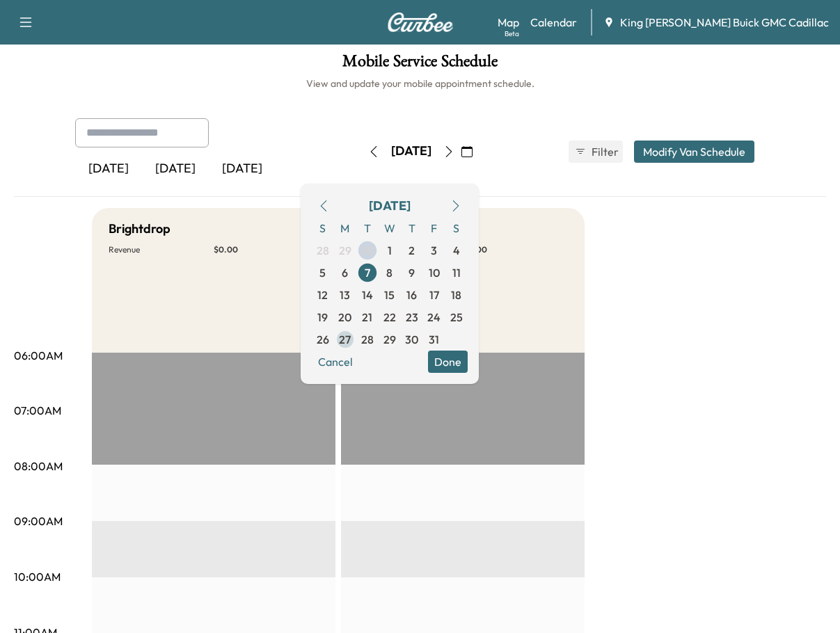
scroll to position [0, 0]
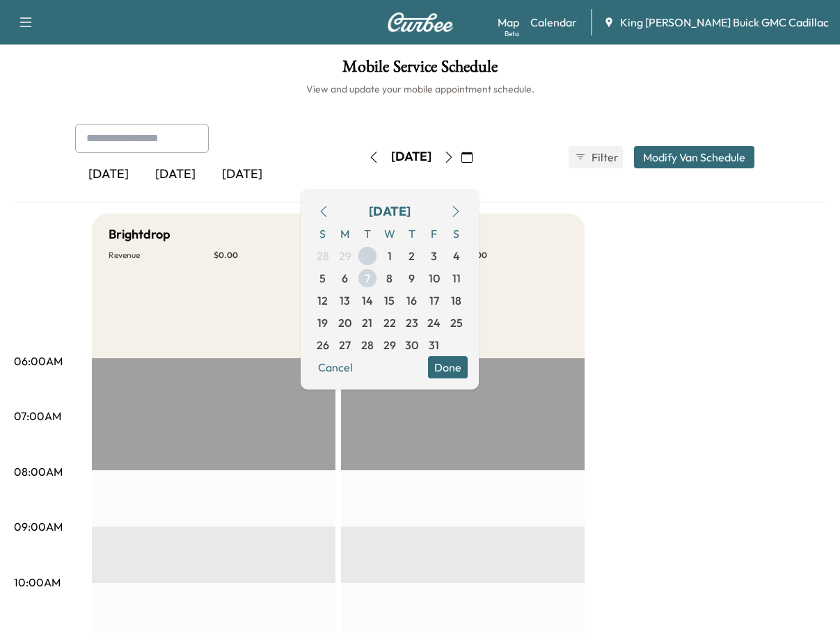
click at [392, 276] on span "8" at bounding box center [389, 278] width 6 height 17
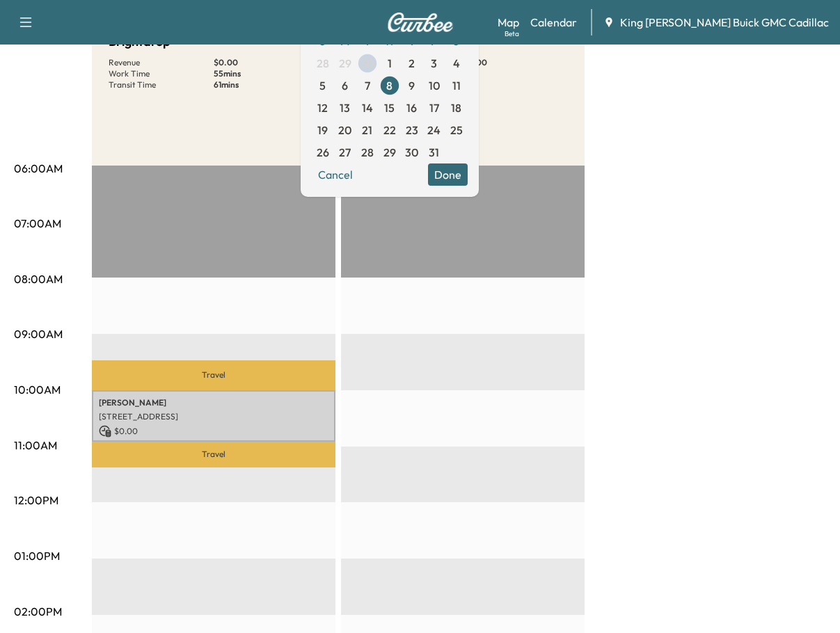
scroll to position [209, 0]
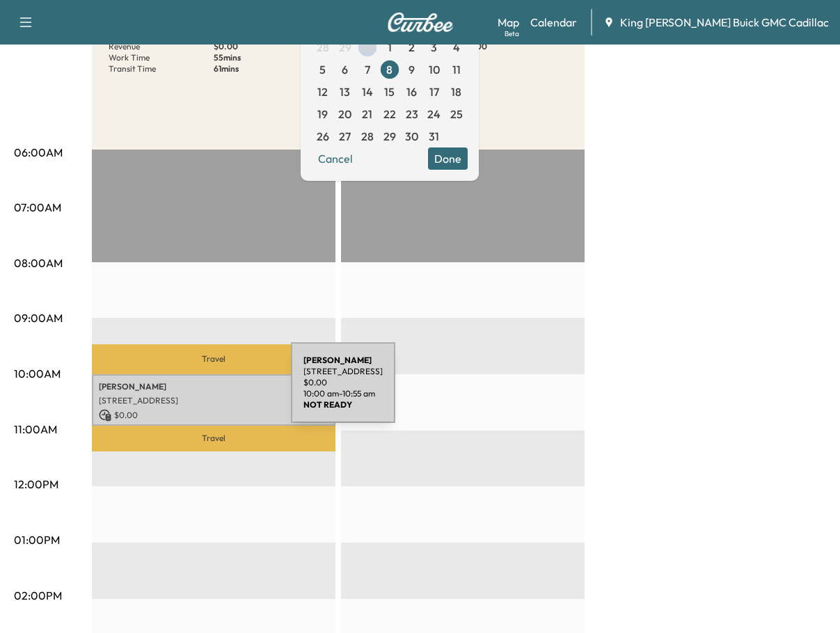
click at [186, 391] on div "[PERSON_NAME] [STREET_ADDRESS] $ 0.00 10:00 am - 10:55 am" at bounding box center [213, 399] width 243 height 51
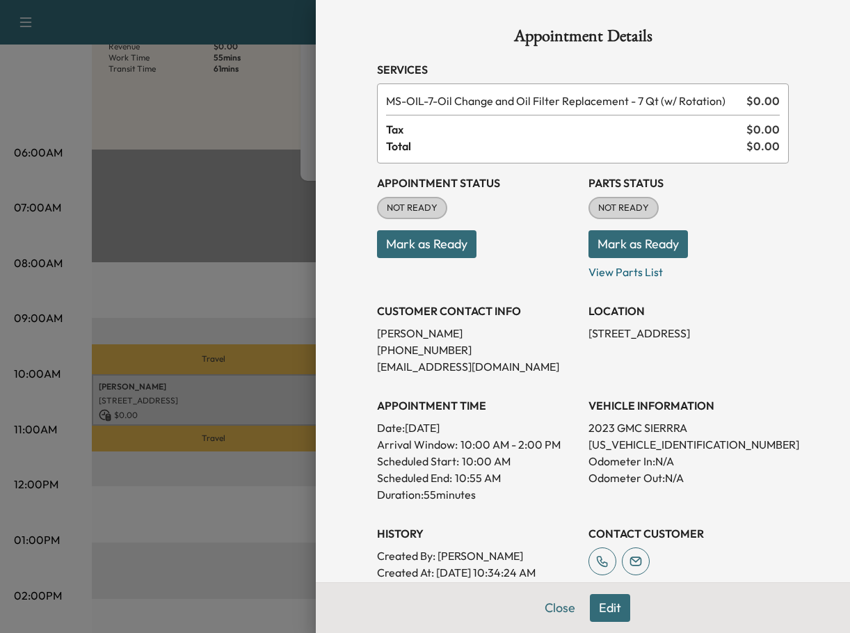
click at [408, 249] on button "Mark as Ready" at bounding box center [426, 244] width 99 height 28
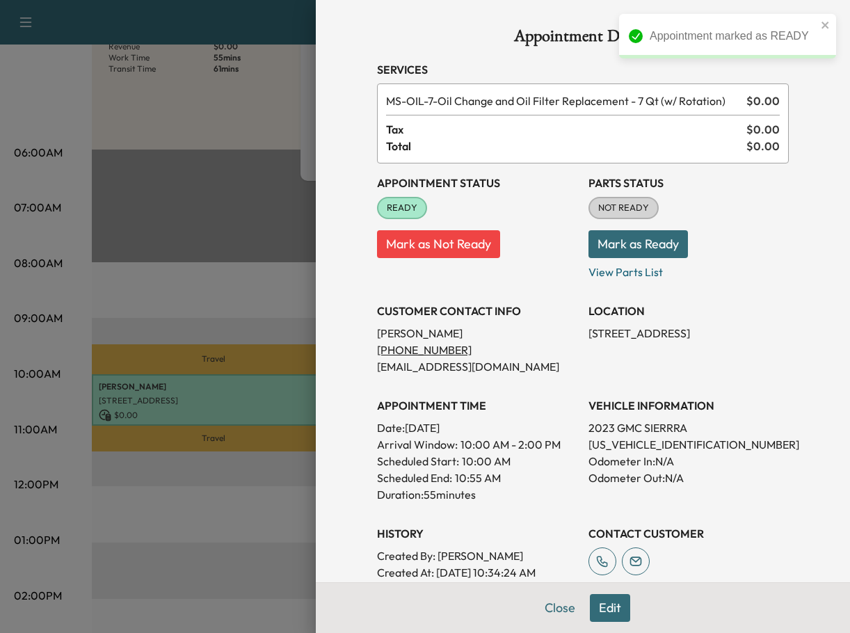
click at [204, 319] on div at bounding box center [425, 316] width 850 height 633
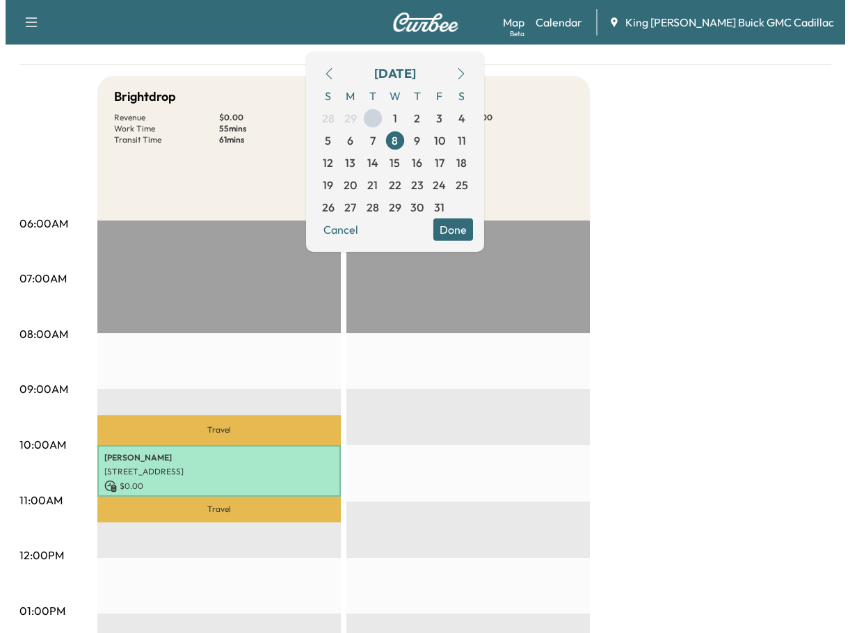
scroll to position [139, 0]
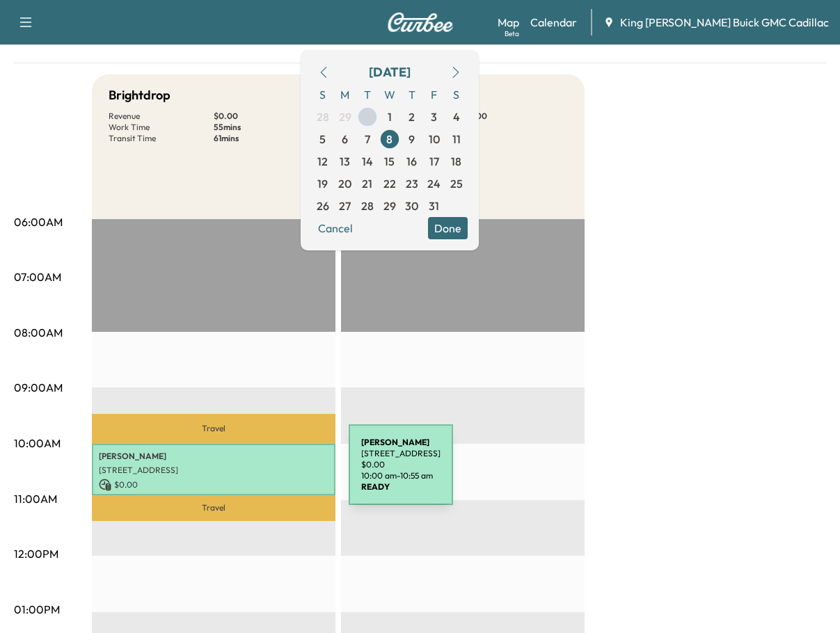
click at [244, 470] on p "[STREET_ADDRESS]" at bounding box center [214, 470] width 230 height 11
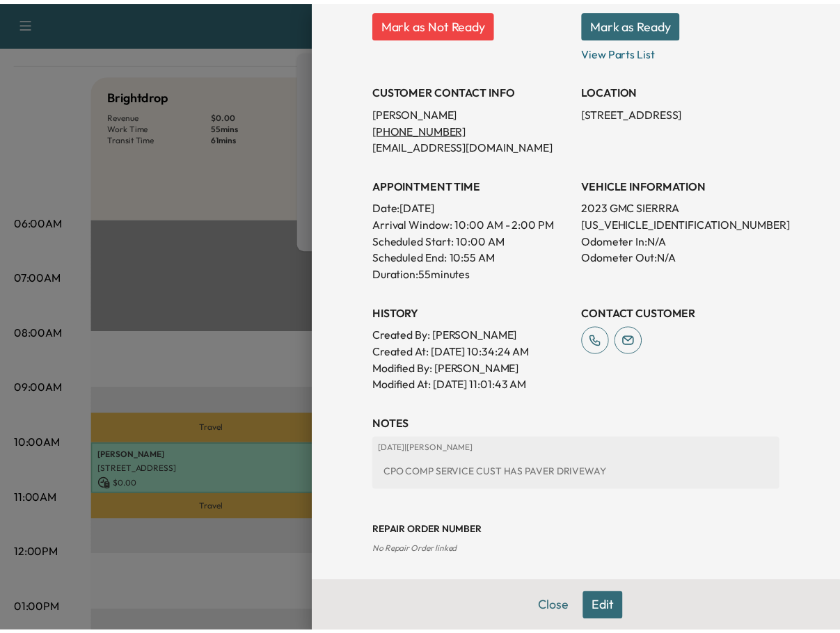
scroll to position [224, 0]
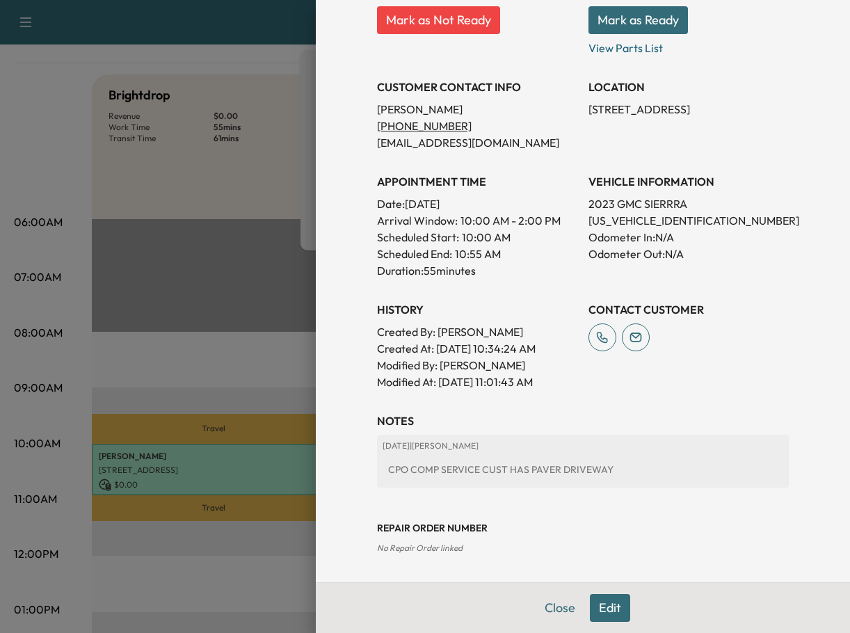
click at [257, 408] on div at bounding box center [425, 316] width 850 height 633
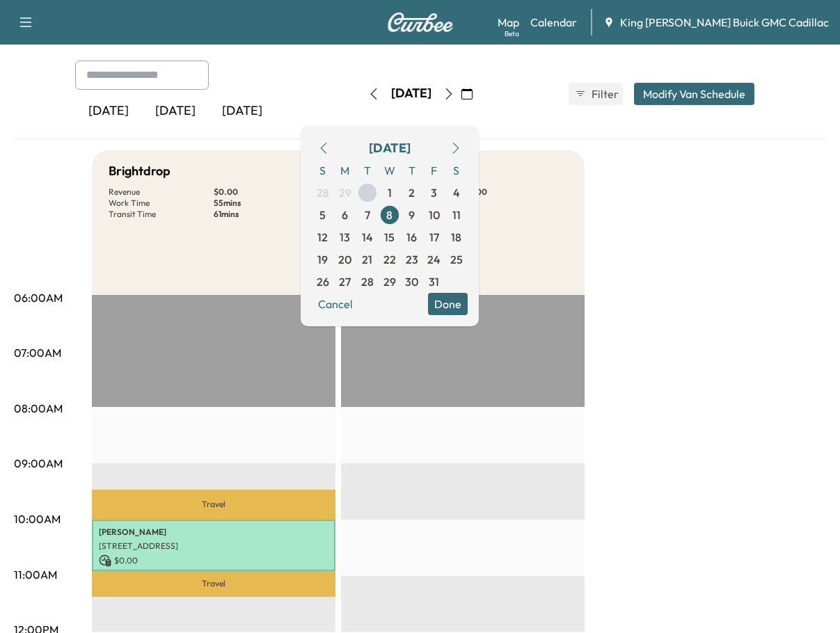
scroll to position [0, 0]
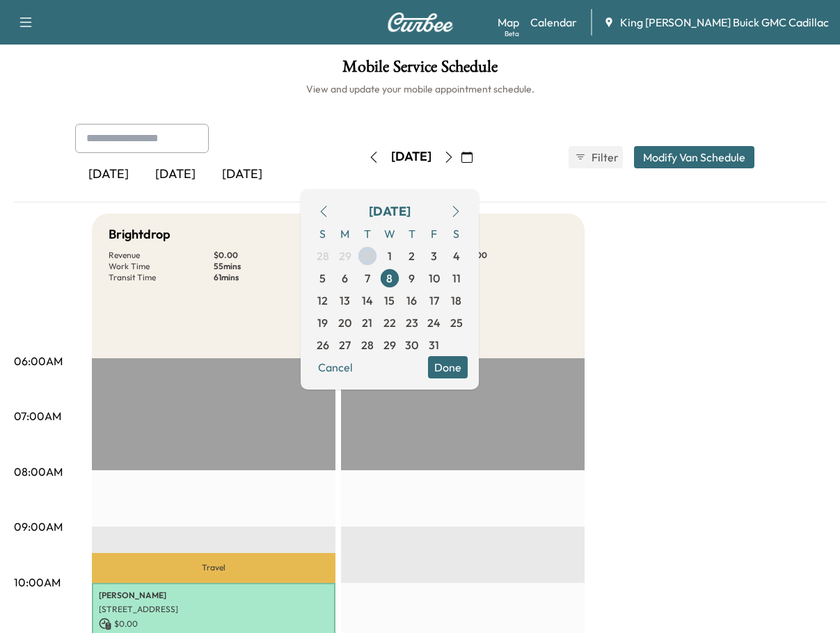
click at [188, 173] on div "[DATE]" at bounding box center [175, 175] width 67 height 32
